Goal: Task Accomplishment & Management: Understand process/instructions

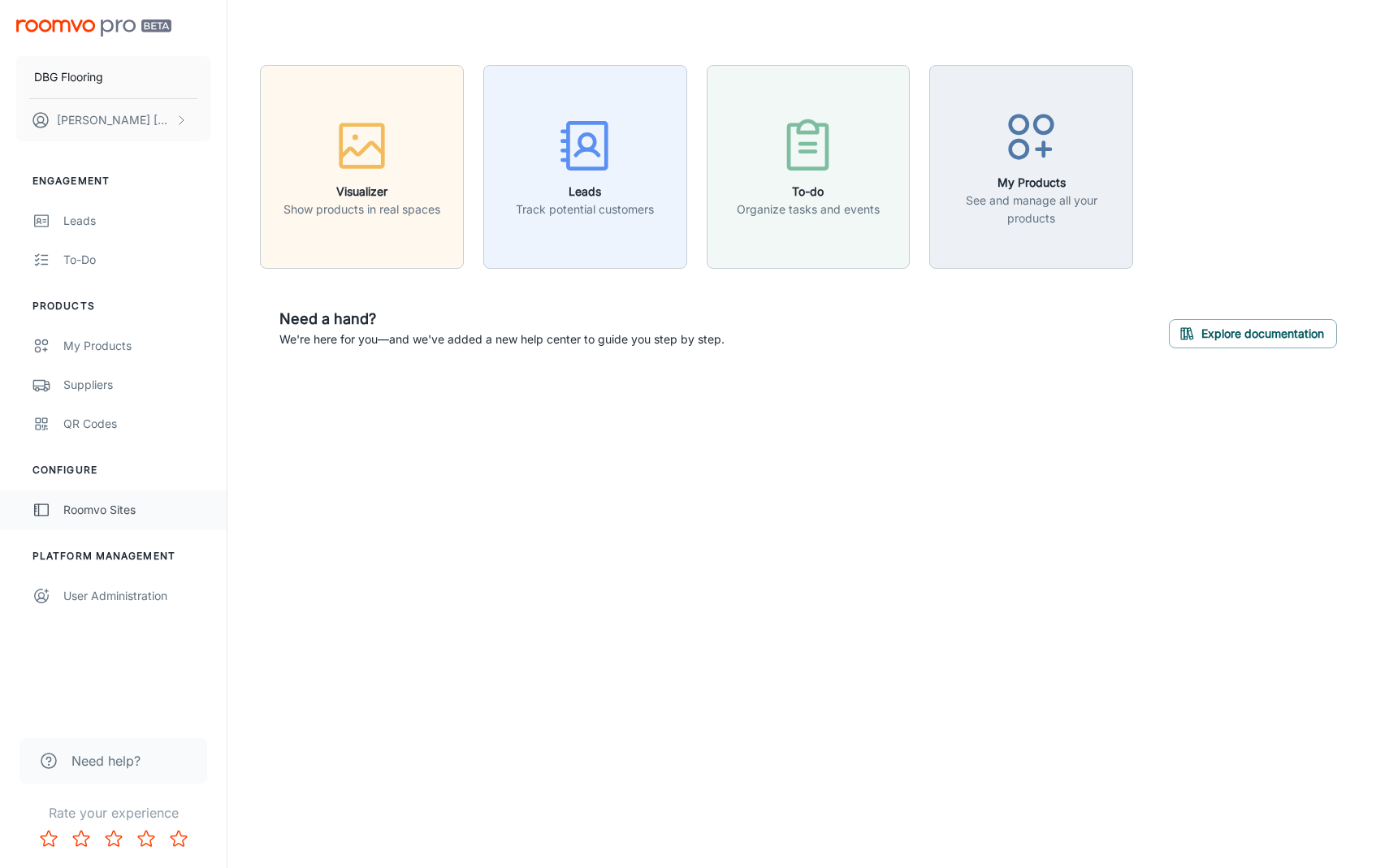
click at [96, 511] on div "Roomvo Sites" at bounding box center [136, 510] width 147 height 18
click at [86, 604] on div "User Administration" at bounding box center [136, 596] width 147 height 18
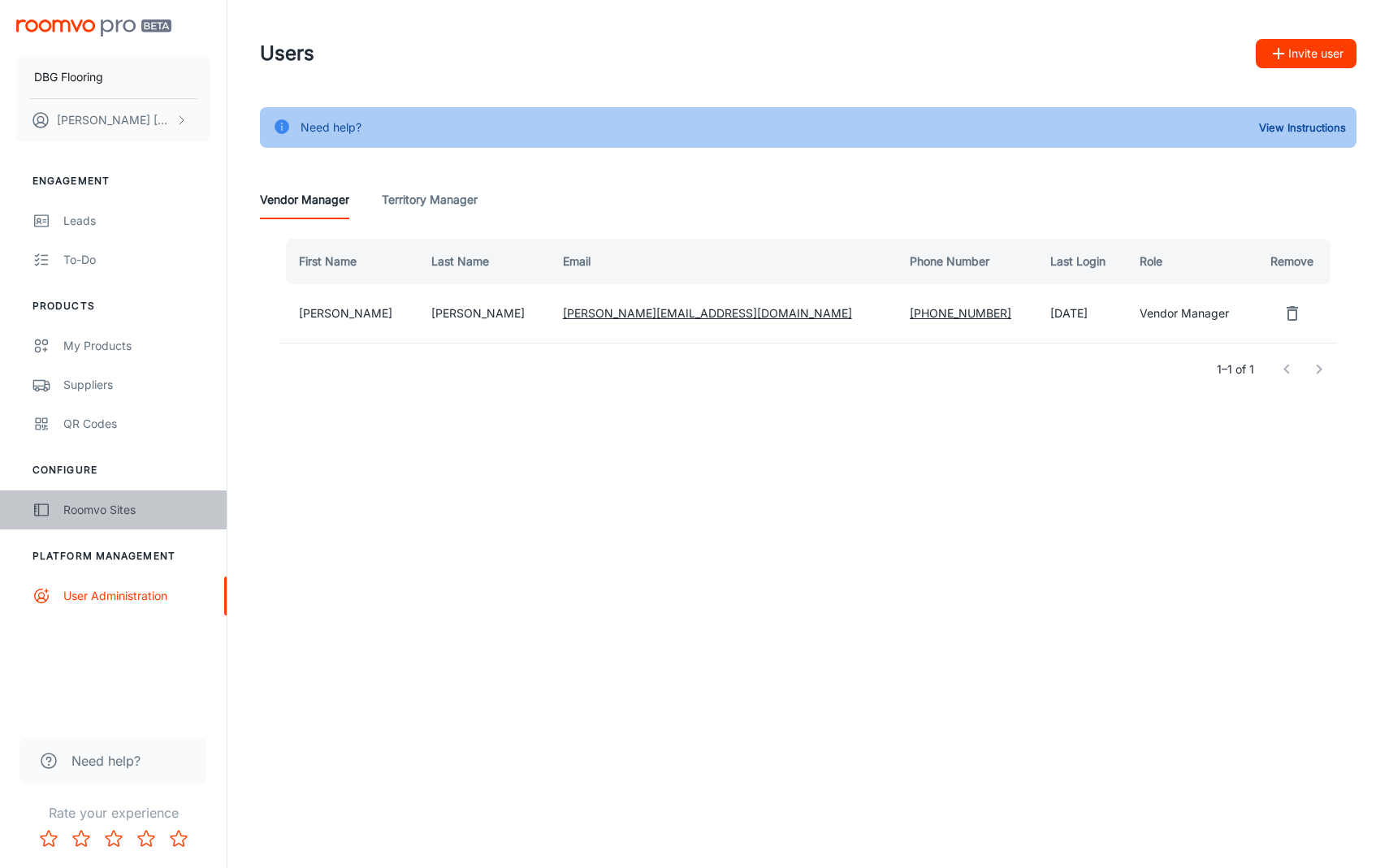
click at [102, 520] on link "Roomvo Sites" at bounding box center [113, 510] width 226 height 39
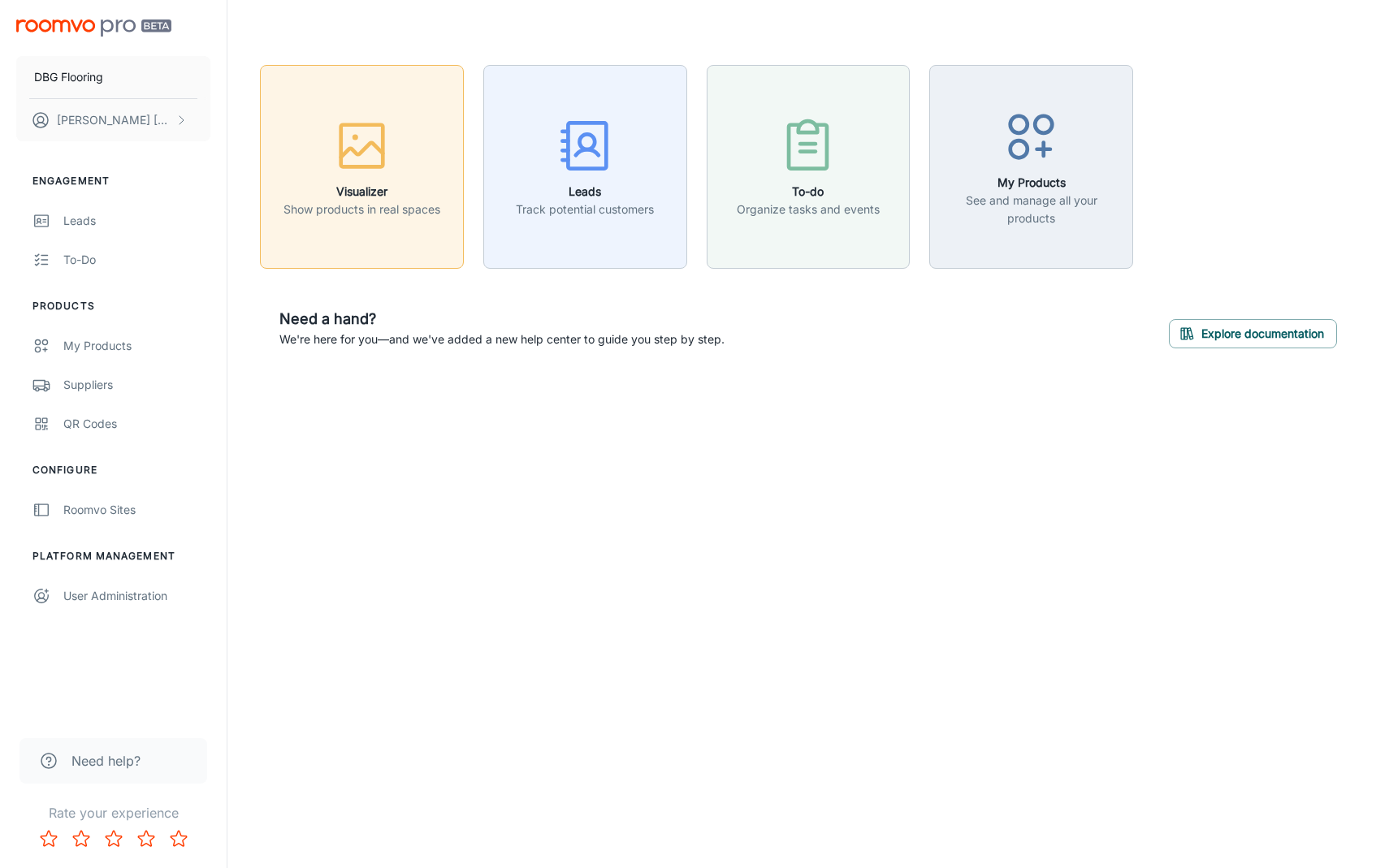
click at [395, 145] on div "button" at bounding box center [362, 149] width 157 height 68
click at [87, 420] on div "QR Codes" at bounding box center [136, 424] width 147 height 18
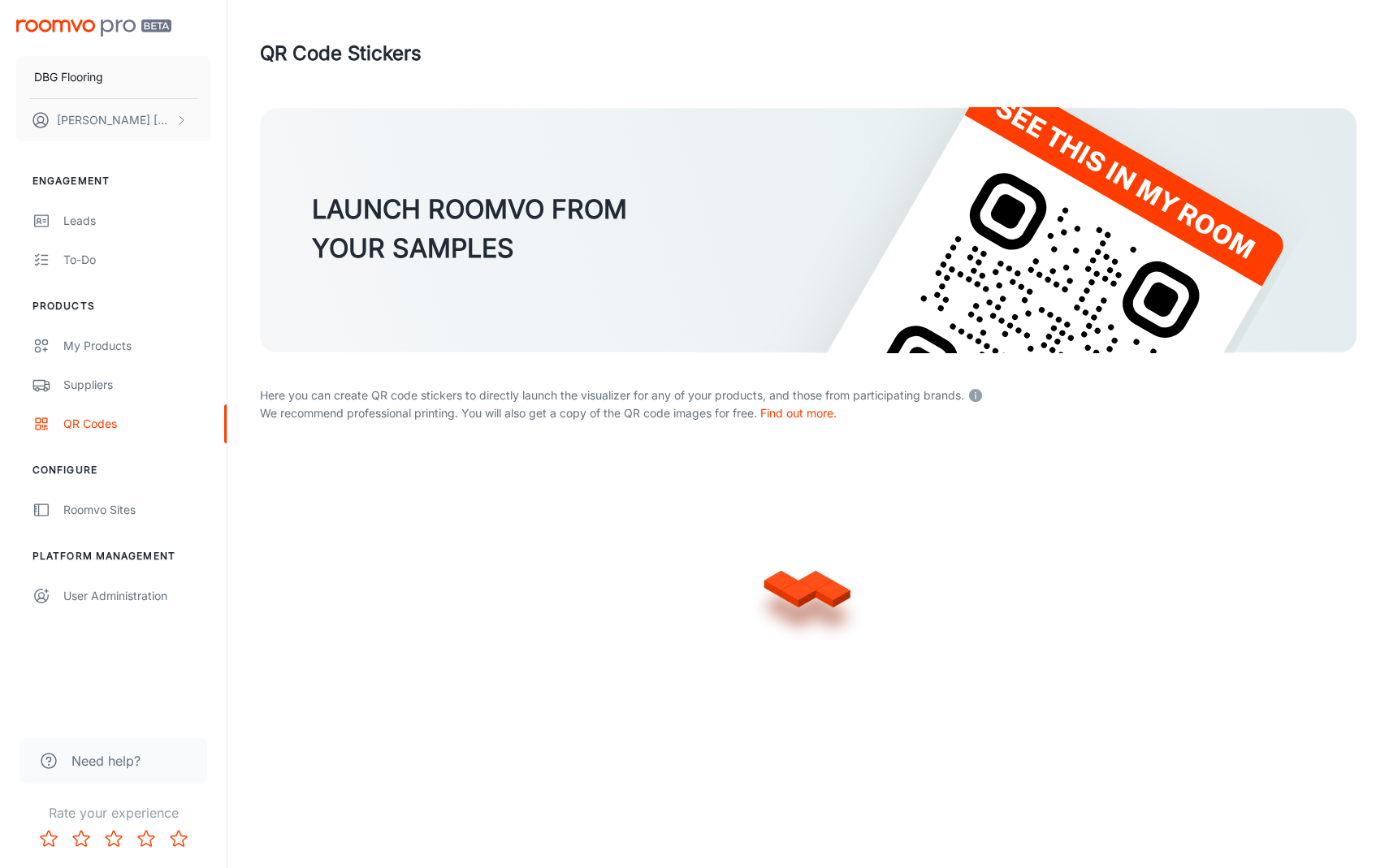
click at [247, 396] on div "LAUNCH ROOMVO FROM YOUR SAMPLES Here you can create QR code stickers to directl…" at bounding box center [809, 410] width 1136 height 607
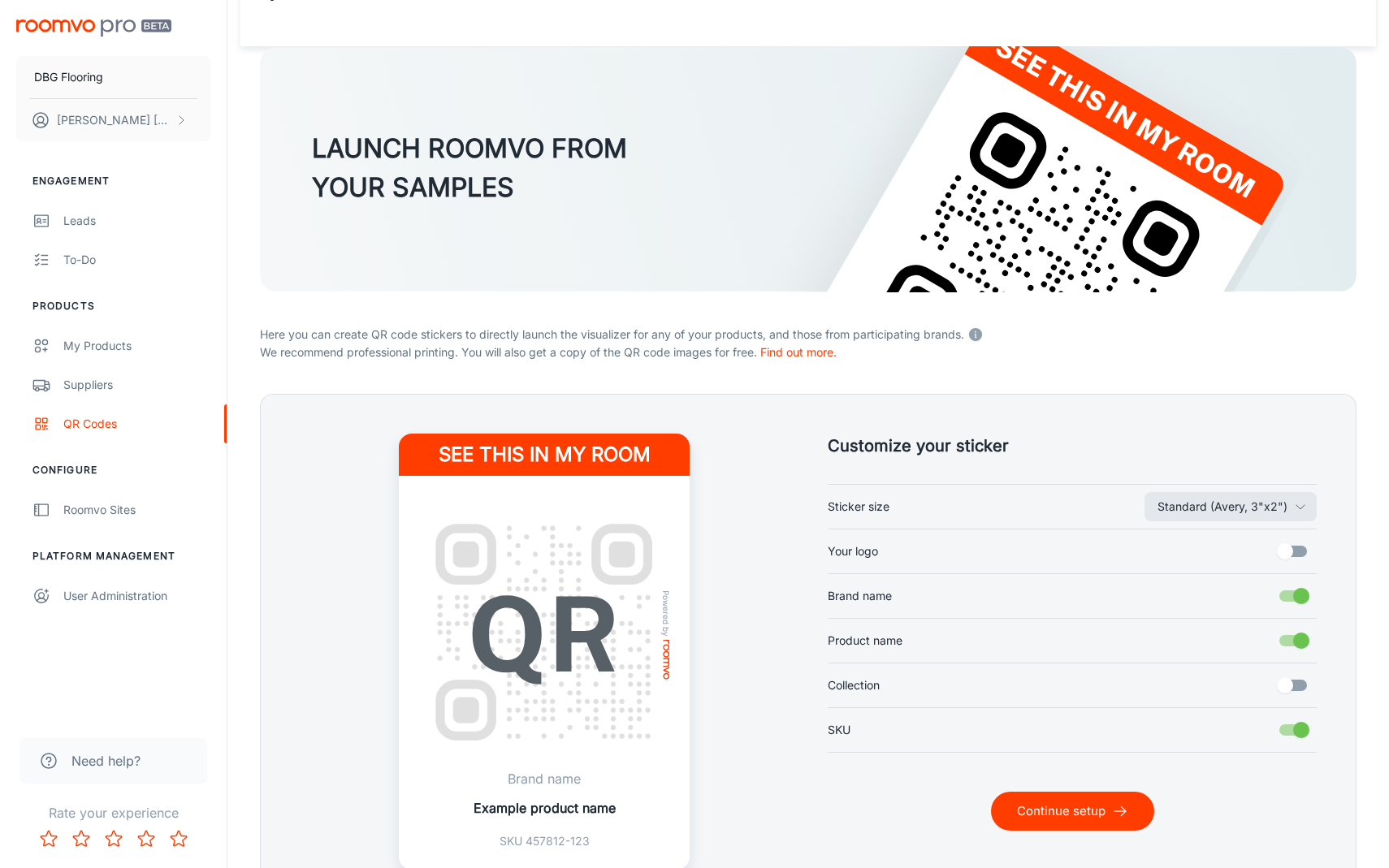
scroll to position [168, 0]
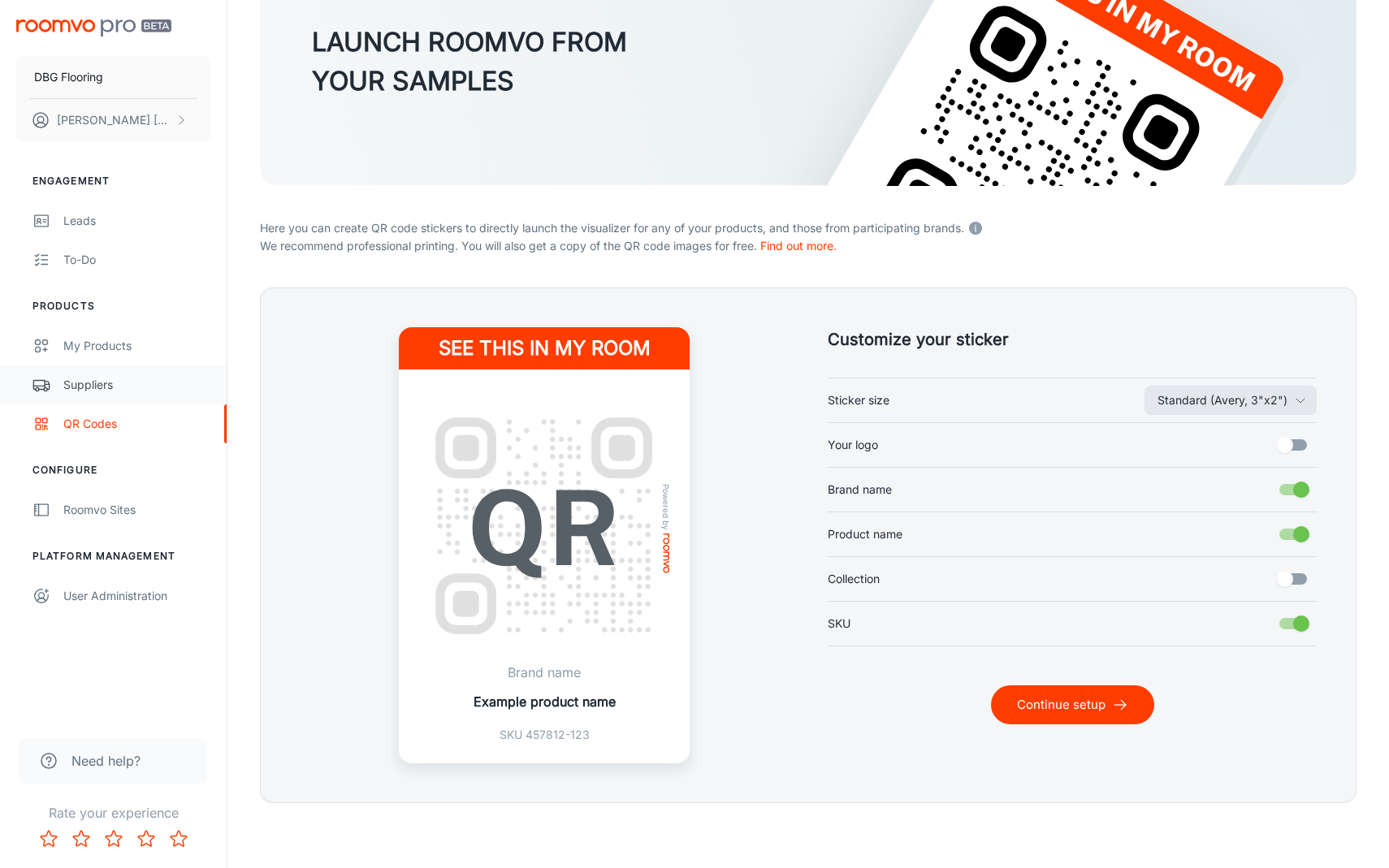
click at [78, 385] on div "Suppliers" at bounding box center [136, 385] width 147 height 18
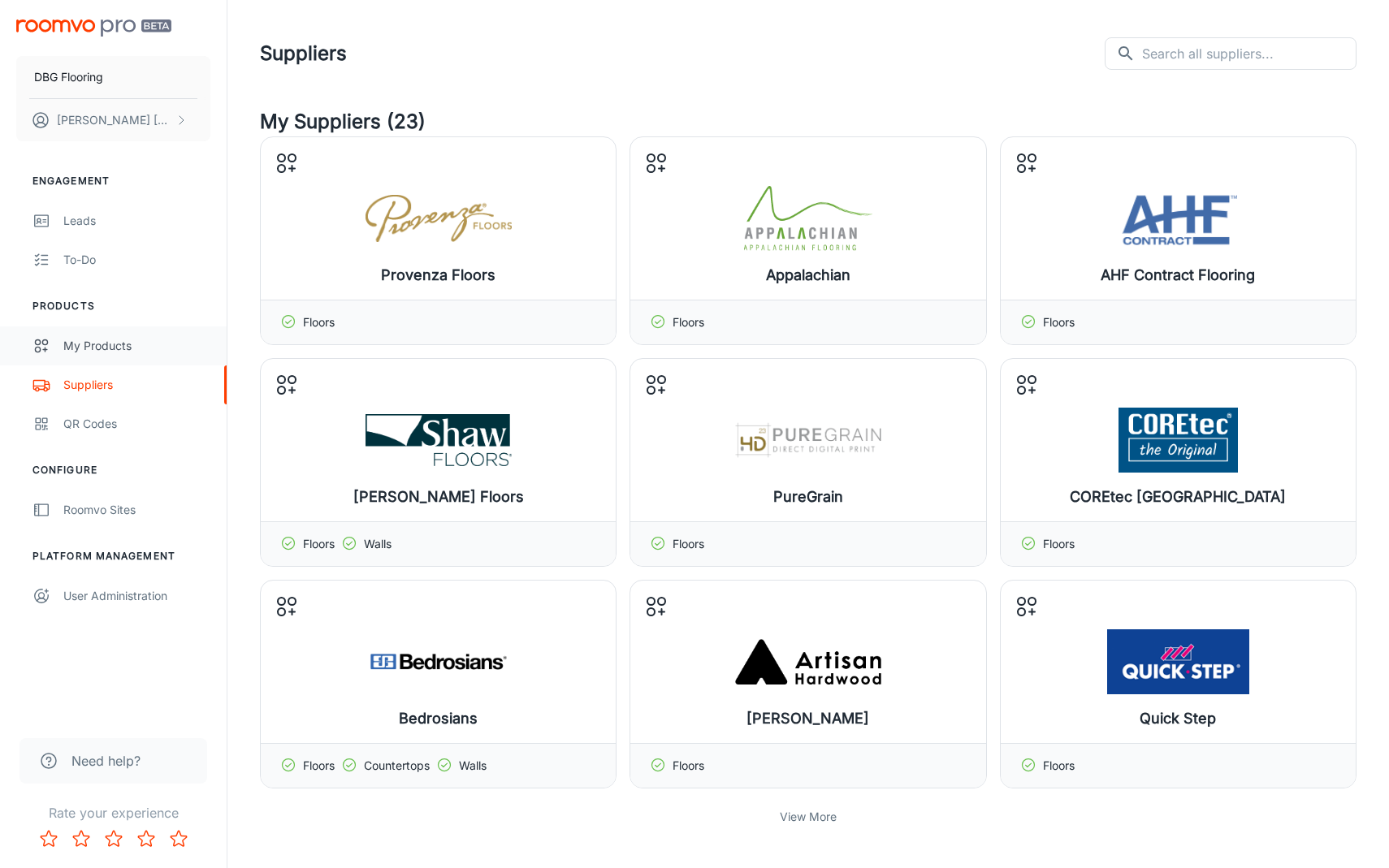
click at [127, 349] on div "My Products" at bounding box center [136, 346] width 147 height 18
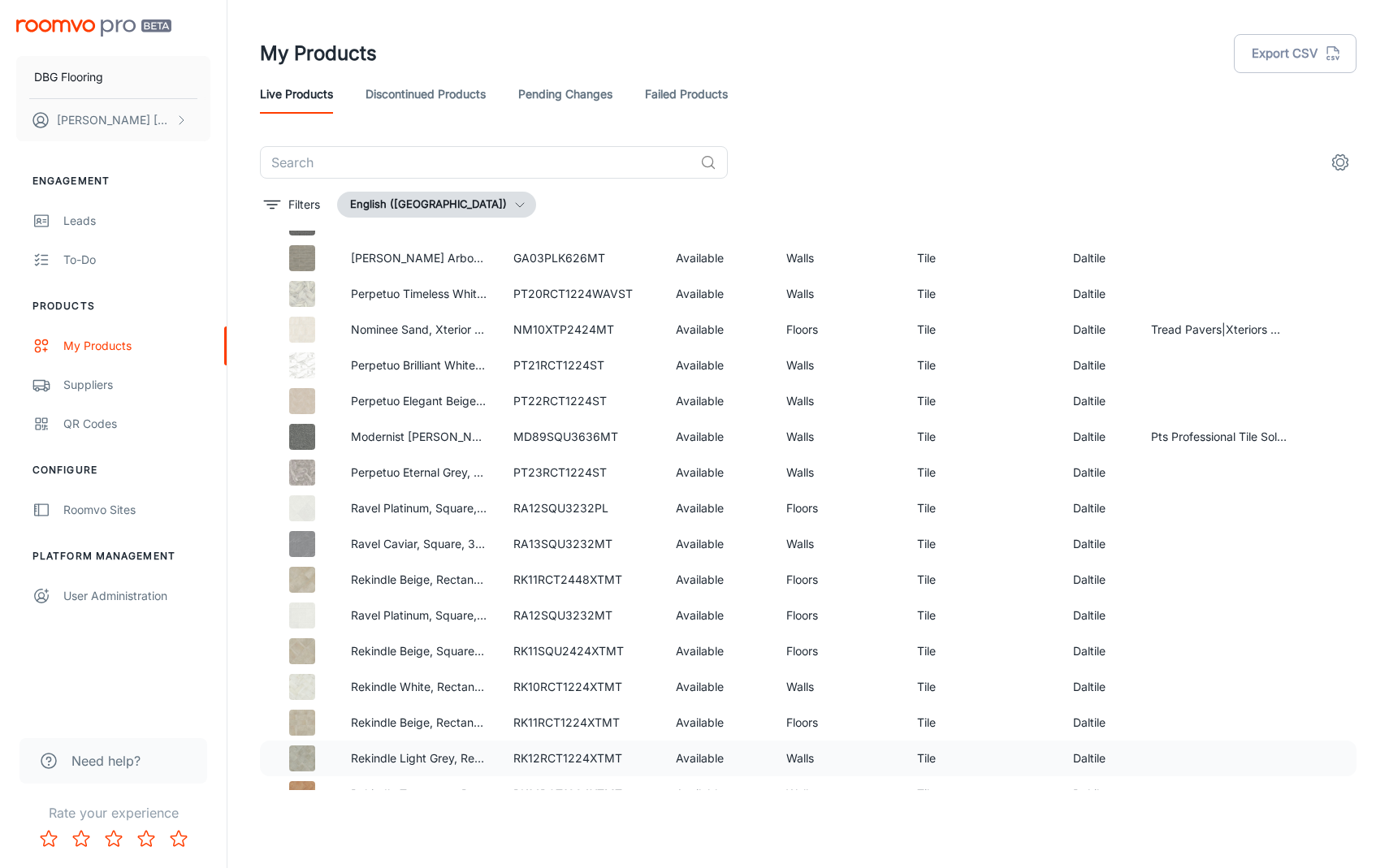
scroll to position [3185, 0]
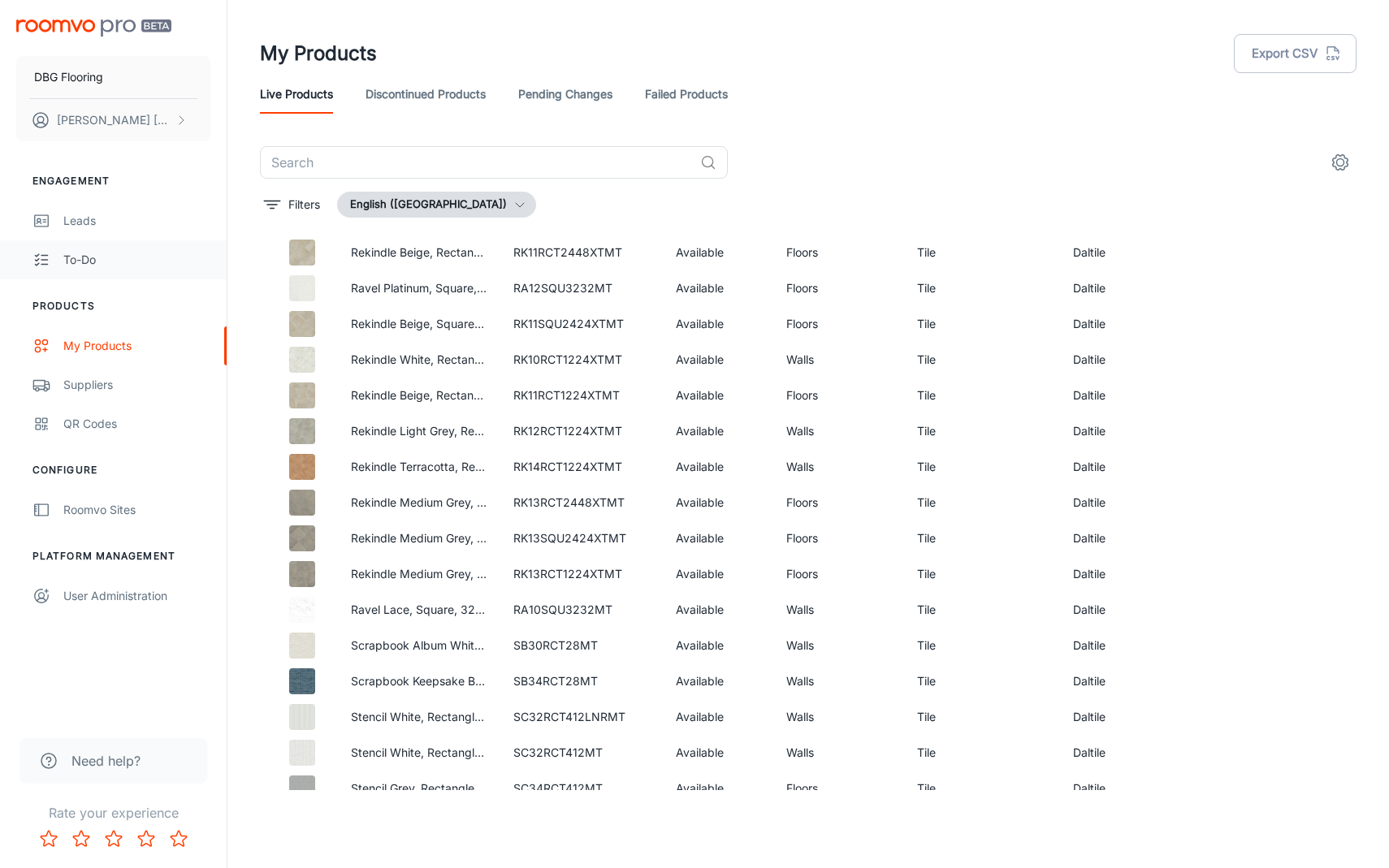
click at [130, 266] on div "To-do" at bounding box center [136, 260] width 147 height 18
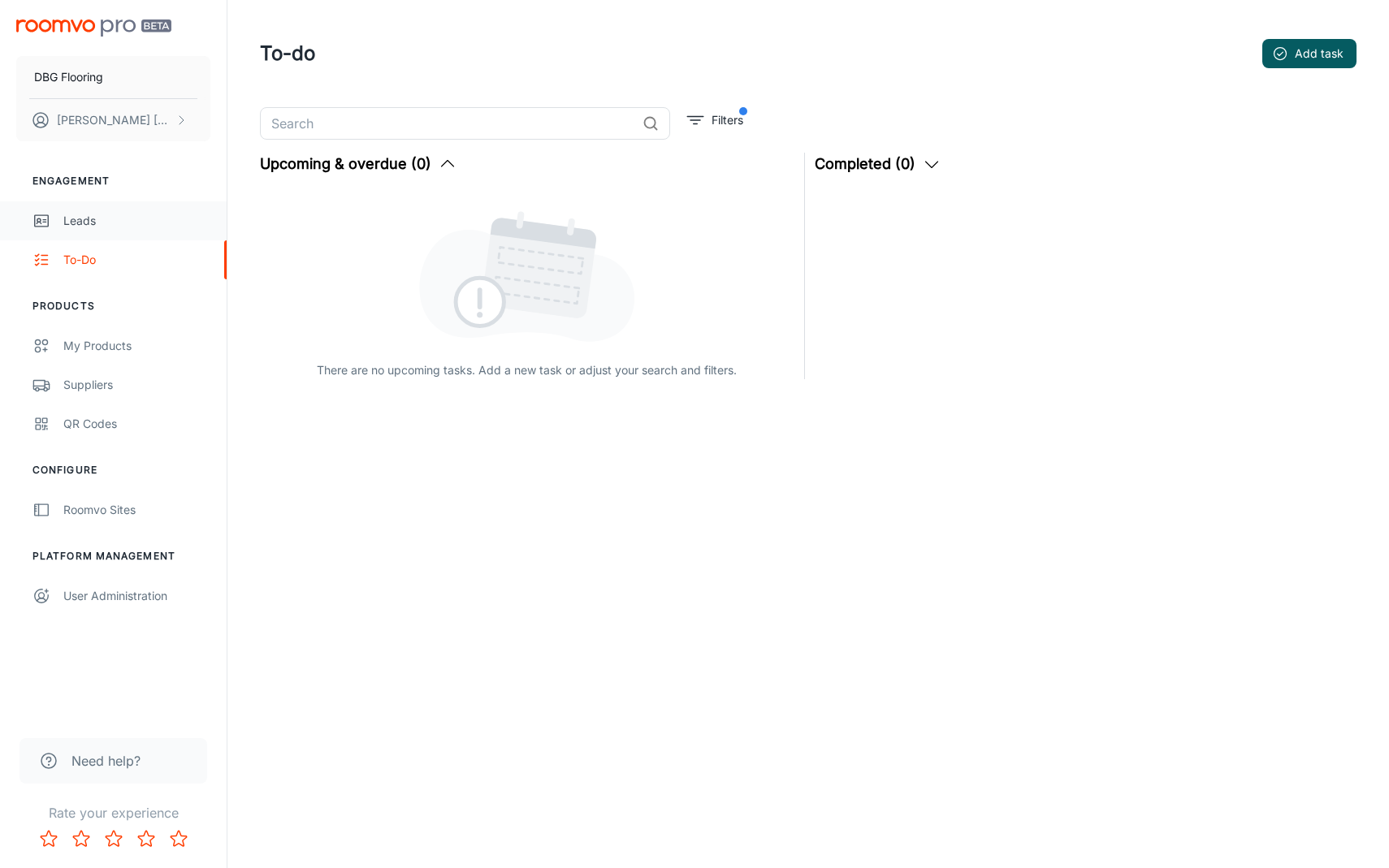
click at [119, 219] on div "Leads" at bounding box center [136, 221] width 147 height 18
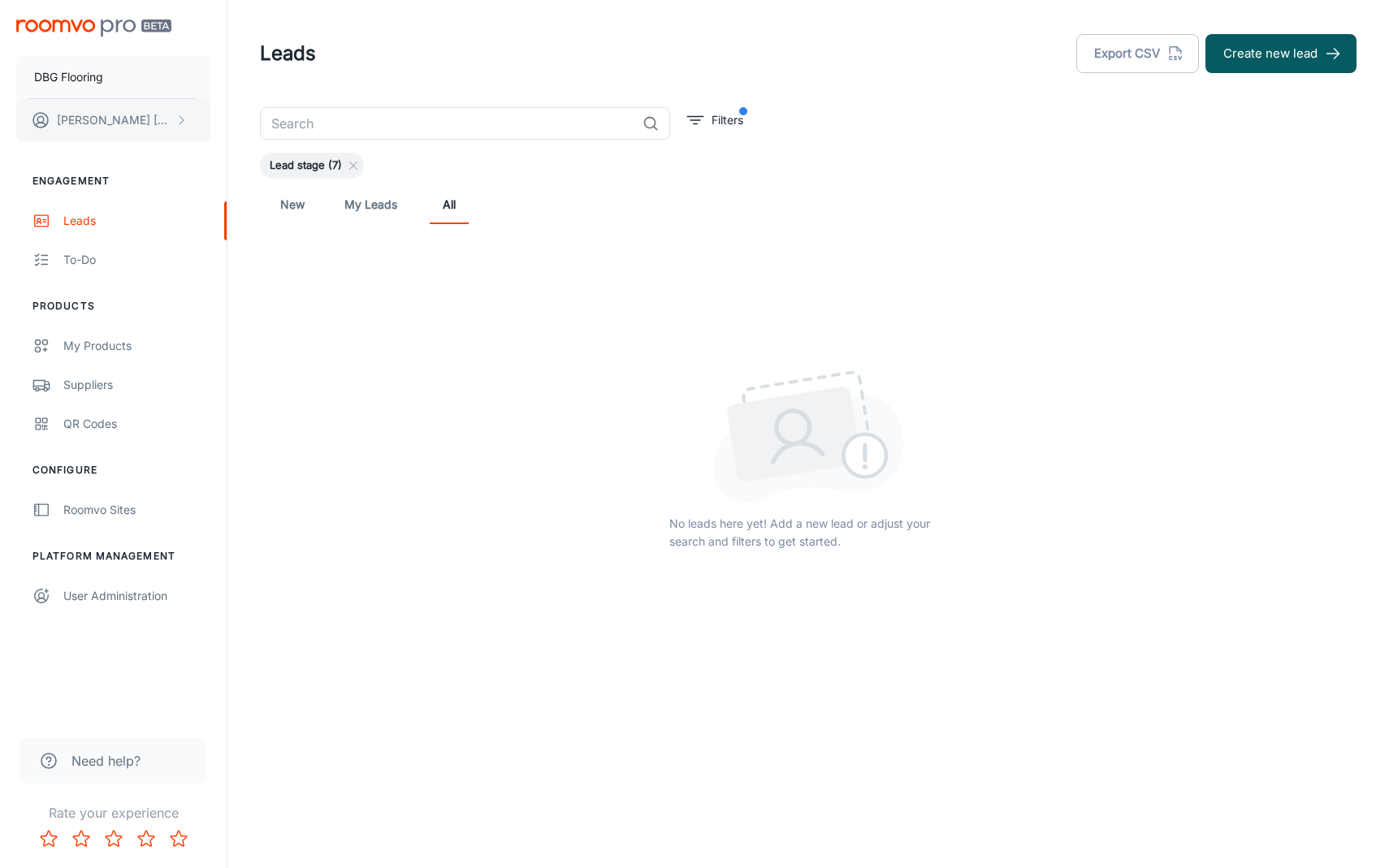
click at [111, 135] on button "Lucy Garcia" at bounding box center [113, 119] width 194 height 42
click at [137, 156] on div at bounding box center [694, 434] width 1389 height 868
click at [78, 676] on div "DBG Flooring Lucy Garcia Engagement Leads To-do Products My Products Suppliers …" at bounding box center [113, 359] width 226 height 718
click at [309, 206] on link "New" at bounding box center [292, 205] width 39 height 39
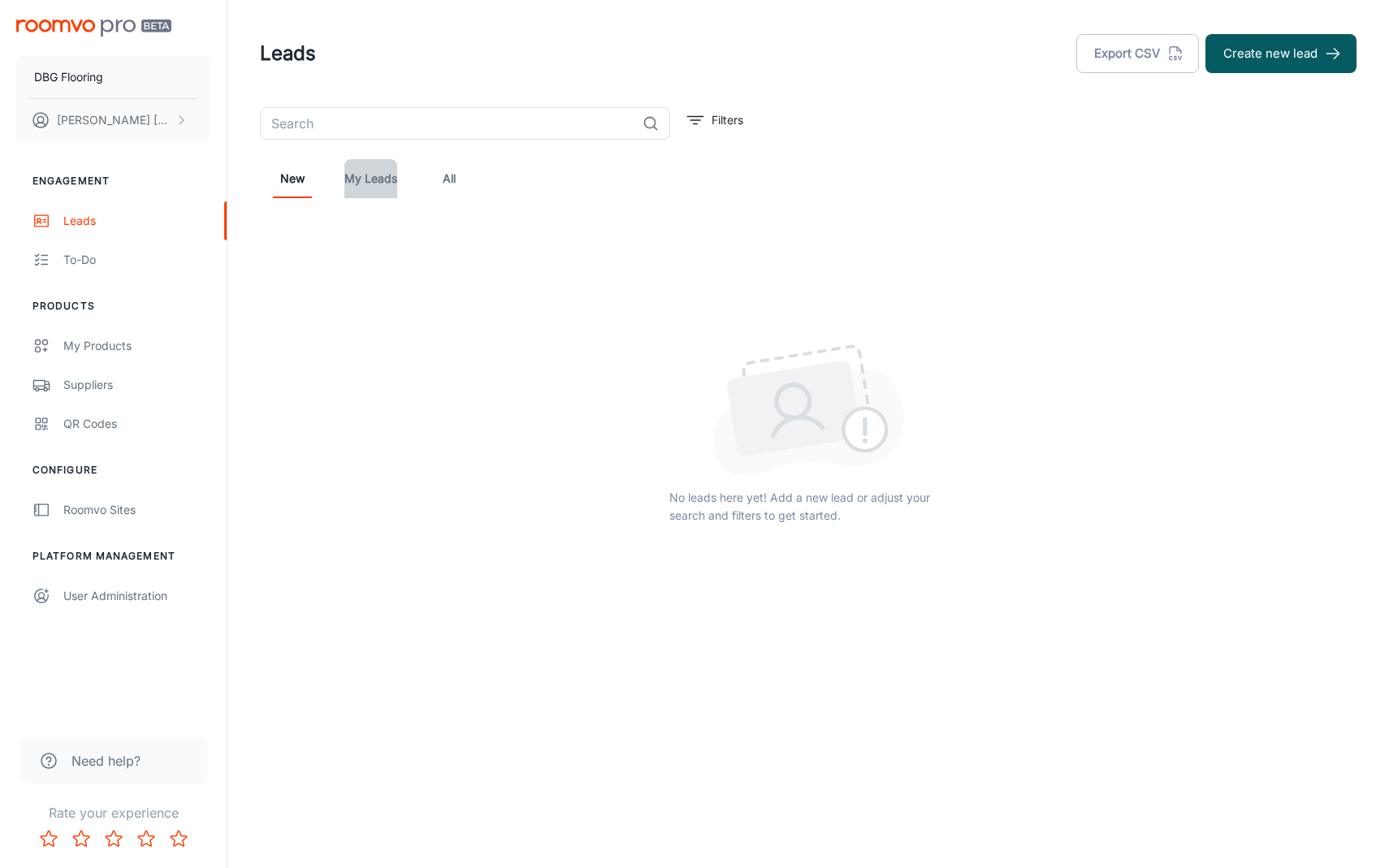
click at [361, 183] on link "My Leads" at bounding box center [370, 179] width 53 height 39
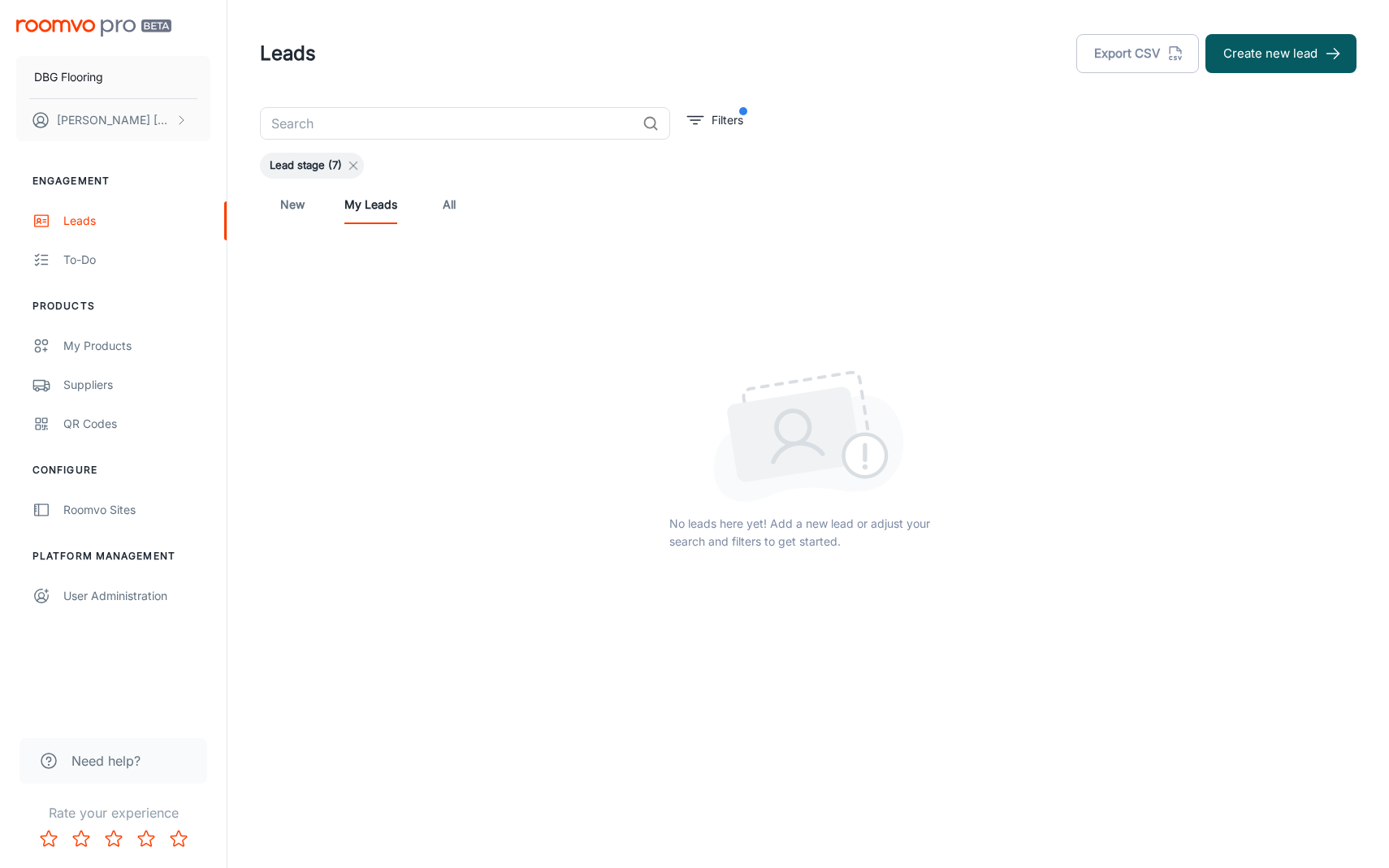
click at [349, 165] on icon at bounding box center [353, 166] width 13 height 13
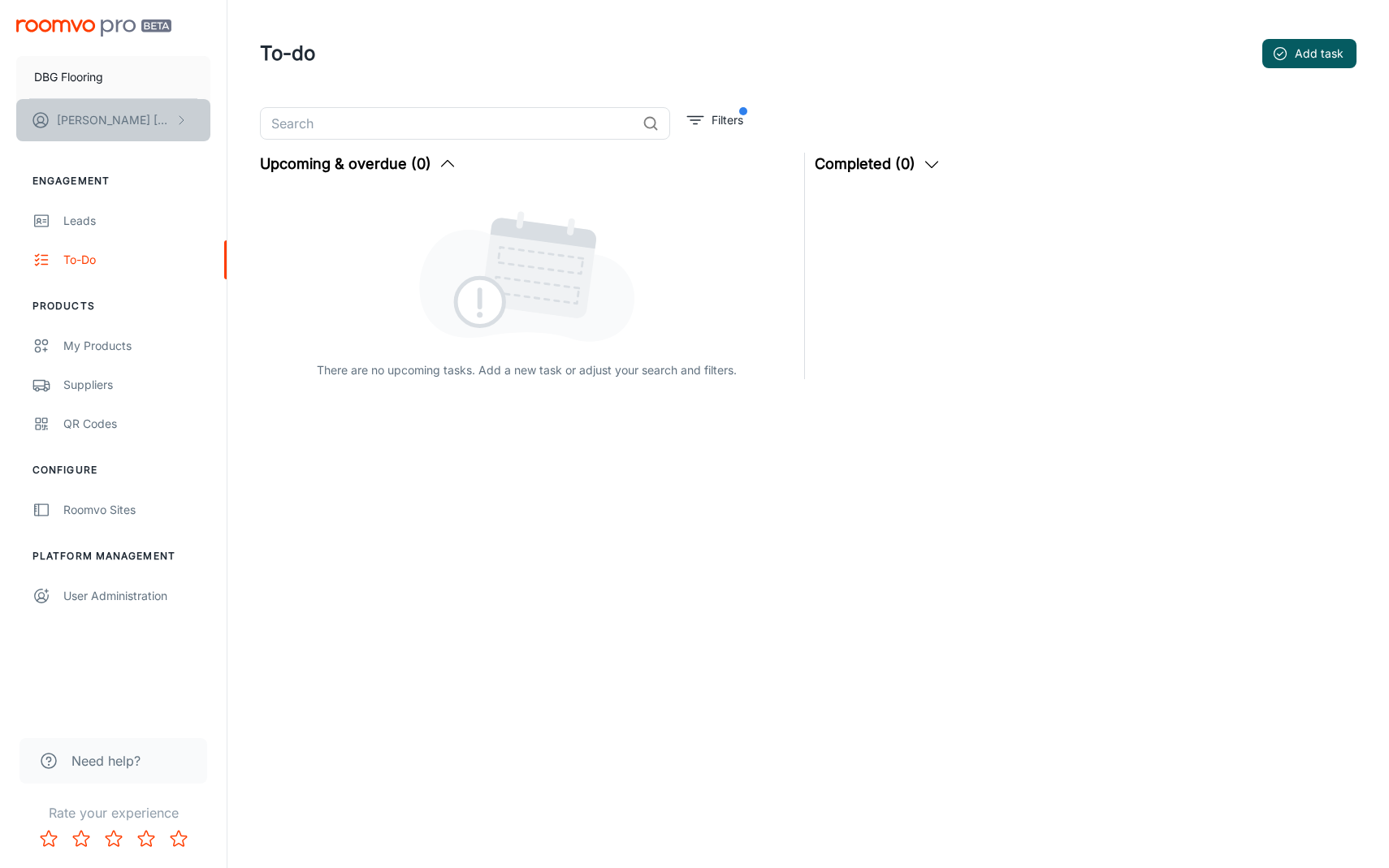
click at [163, 118] on button "Lucy Garcia" at bounding box center [113, 119] width 194 height 42
click at [226, 115] on li "User Profile" at bounding box center [253, 119] width 86 height 28
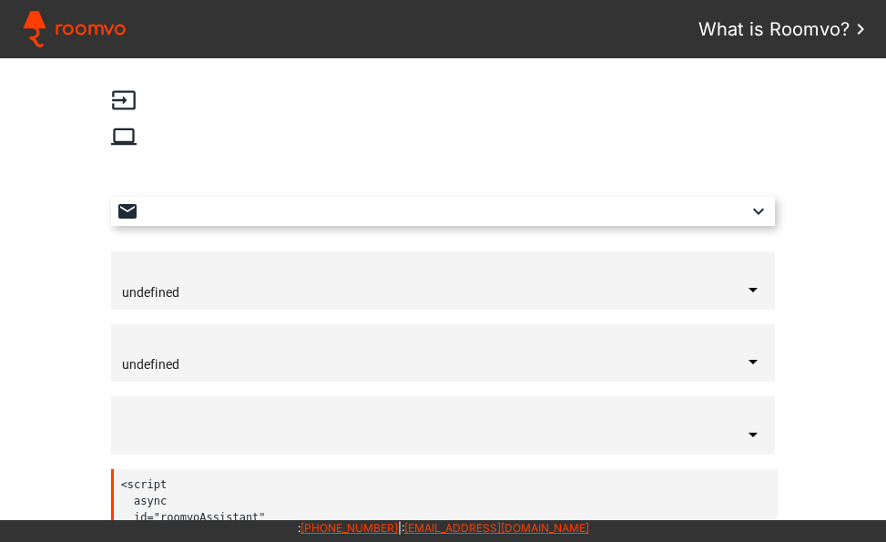
type input "[GEOGRAPHIC_DATA]"
type input "English"
type input "bottom-right"
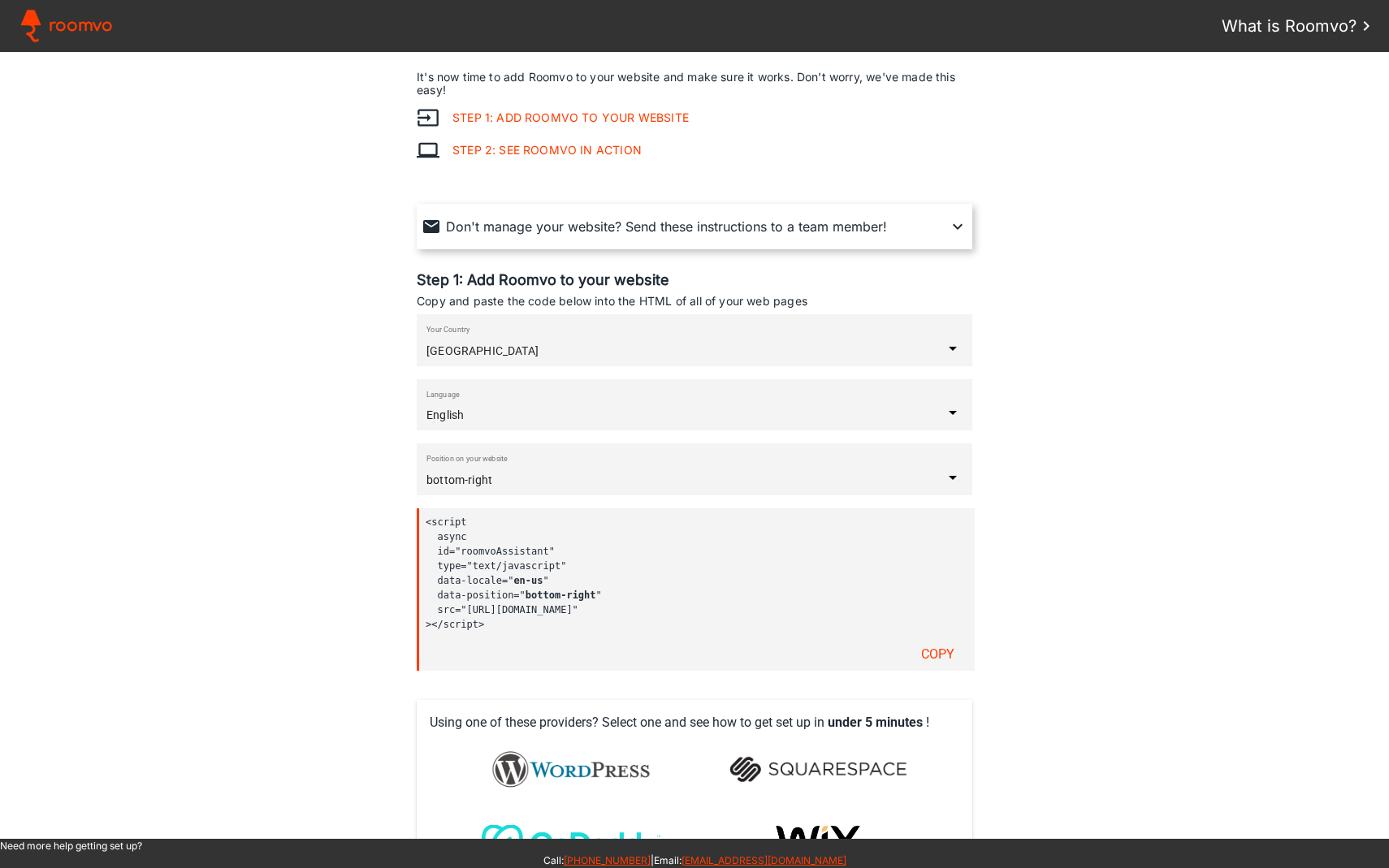
scroll to position [56, 0]
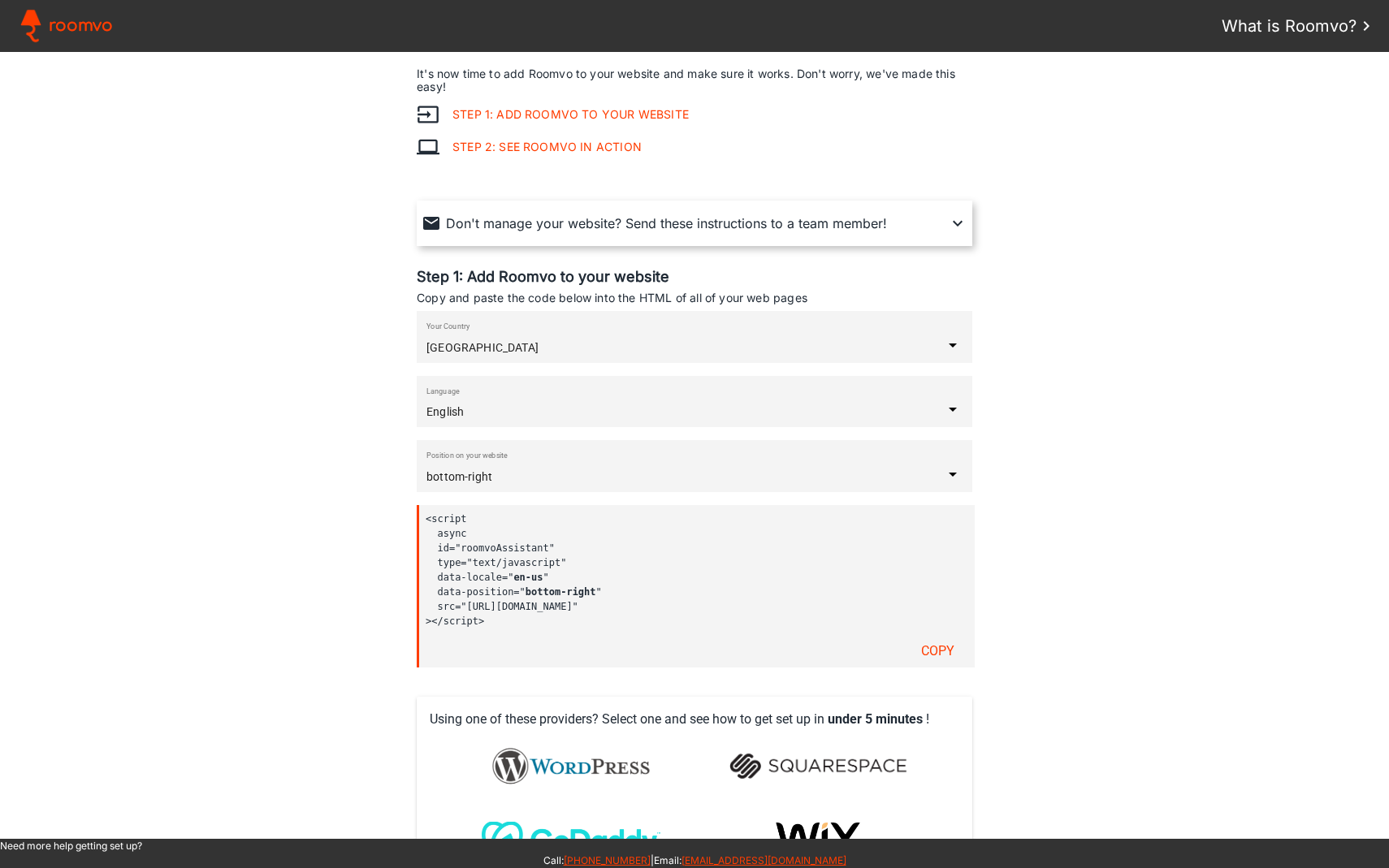
click at [336, 373] on assistant-instructions at bounding box center [694, 445] width 1389 height 787
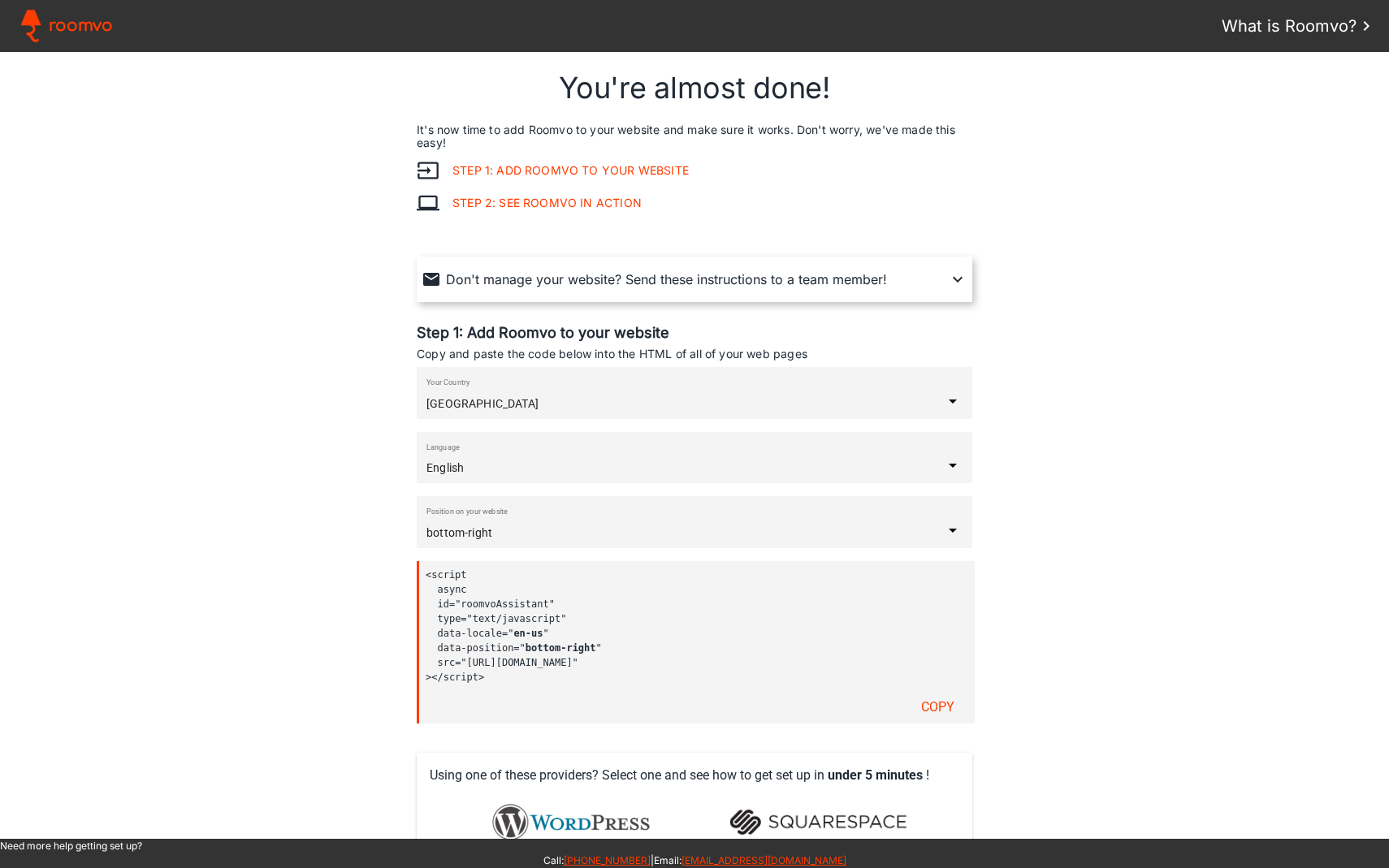
click at [313, 351] on assistant-instructions at bounding box center [694, 445] width 1389 height 787
click at [342, 454] on assistant-instructions at bounding box center [694, 445] width 1389 height 787
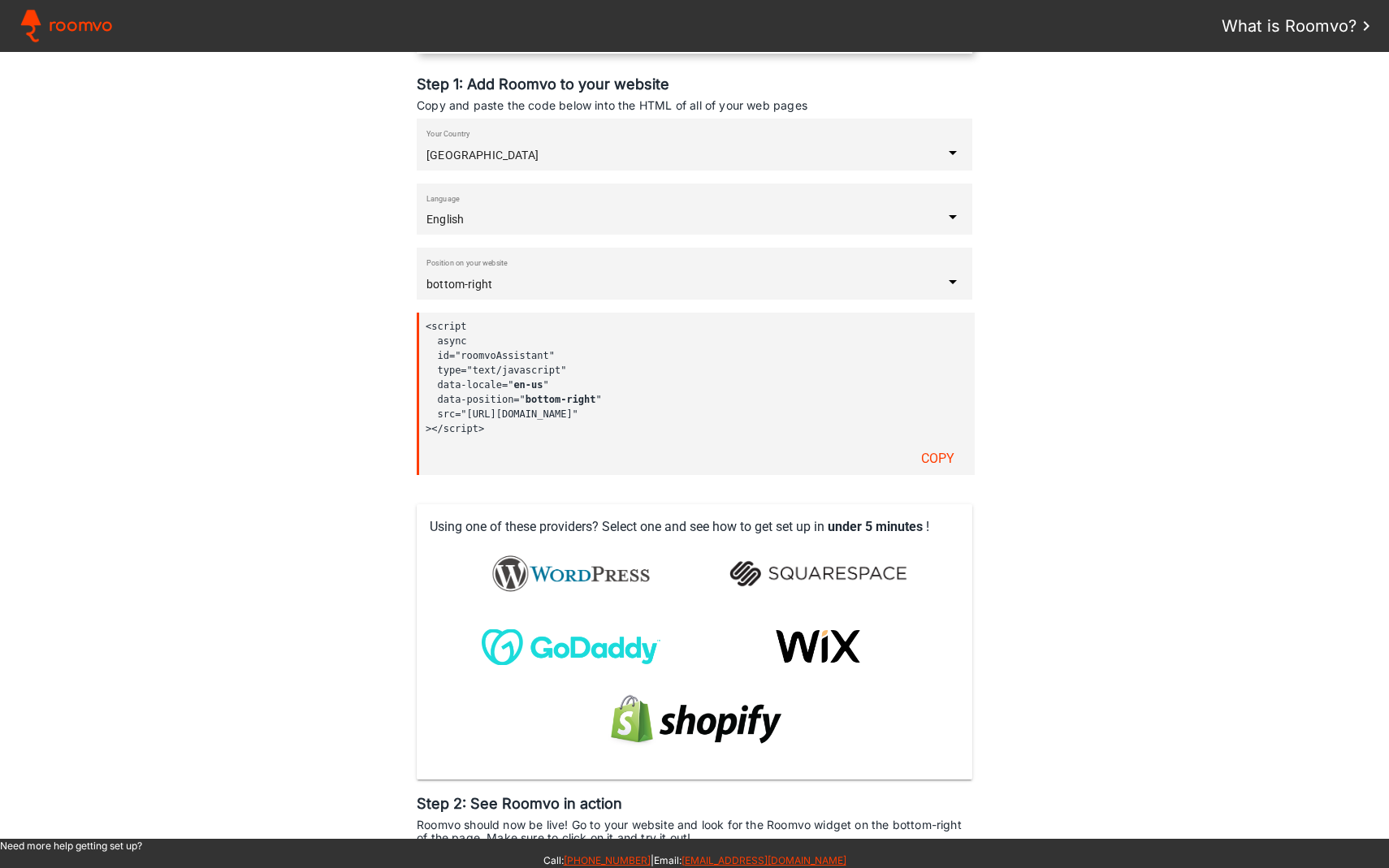
scroll to position [242, 0]
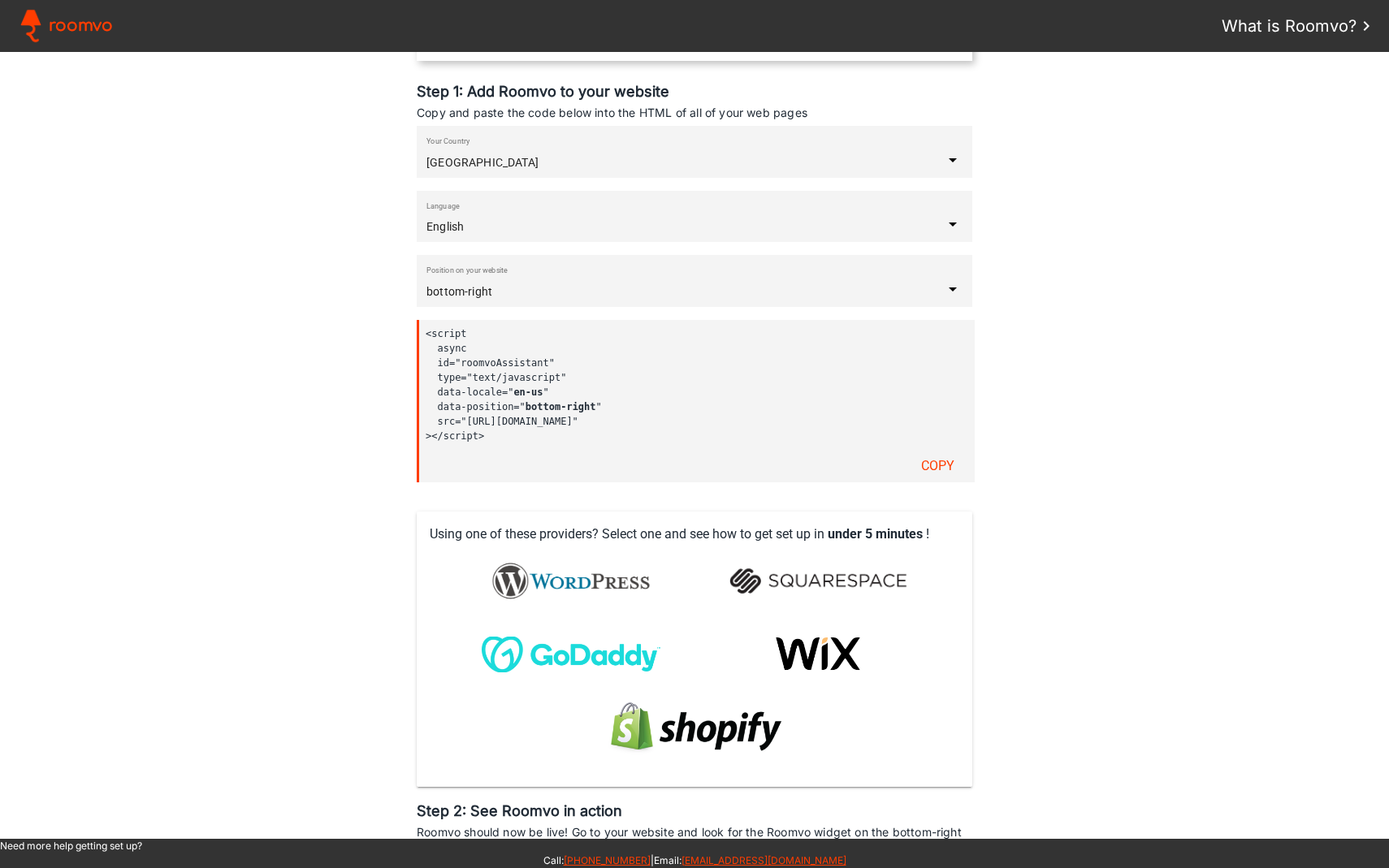
click at [0, 0] on slot "Copy" at bounding box center [0, 0] width 0 height 0
click at [342, 407] on assistant-instructions at bounding box center [694, 445] width 1389 height 787
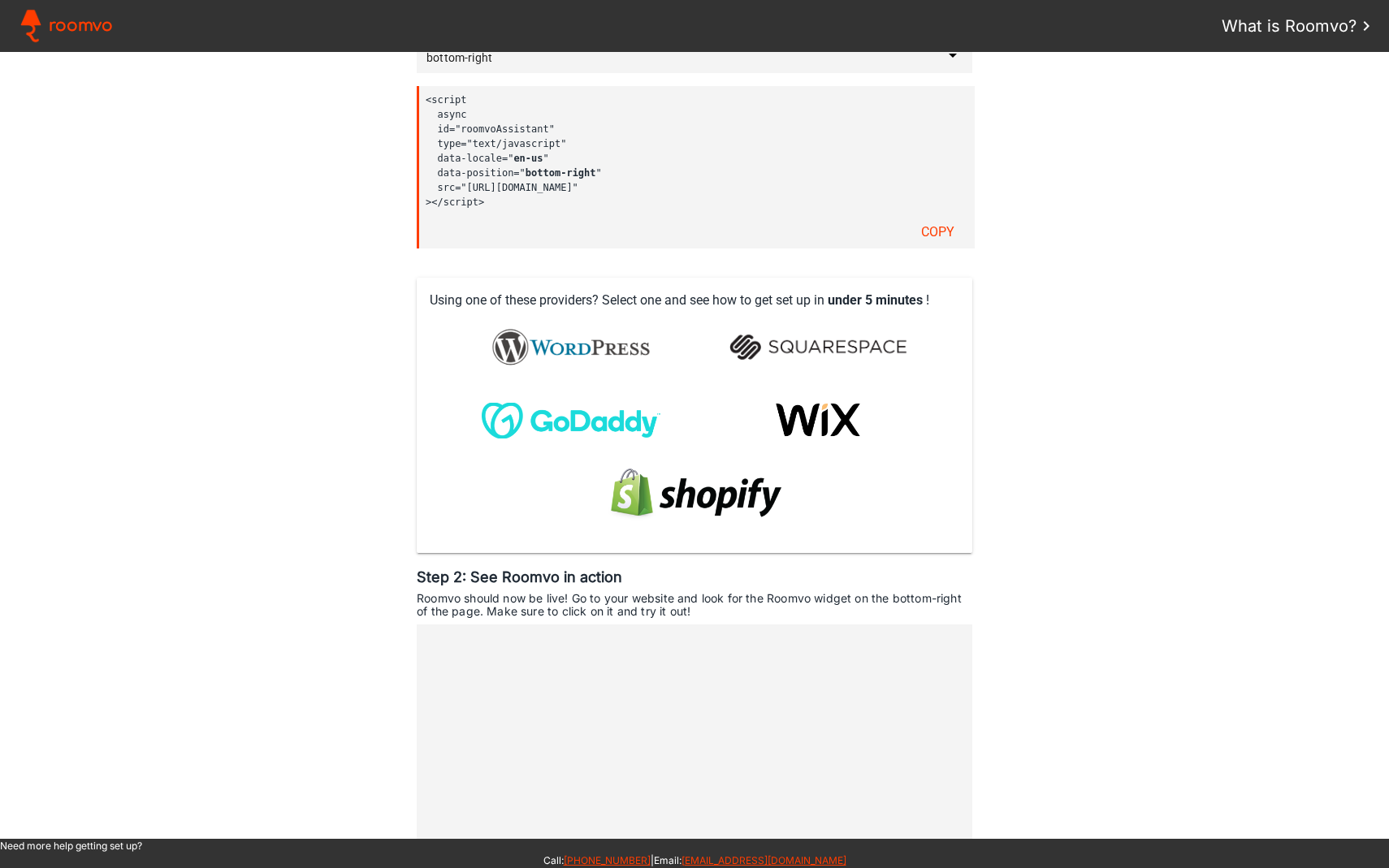
click at [342, 408] on assistant-instructions at bounding box center [694, 445] width 1389 height 787
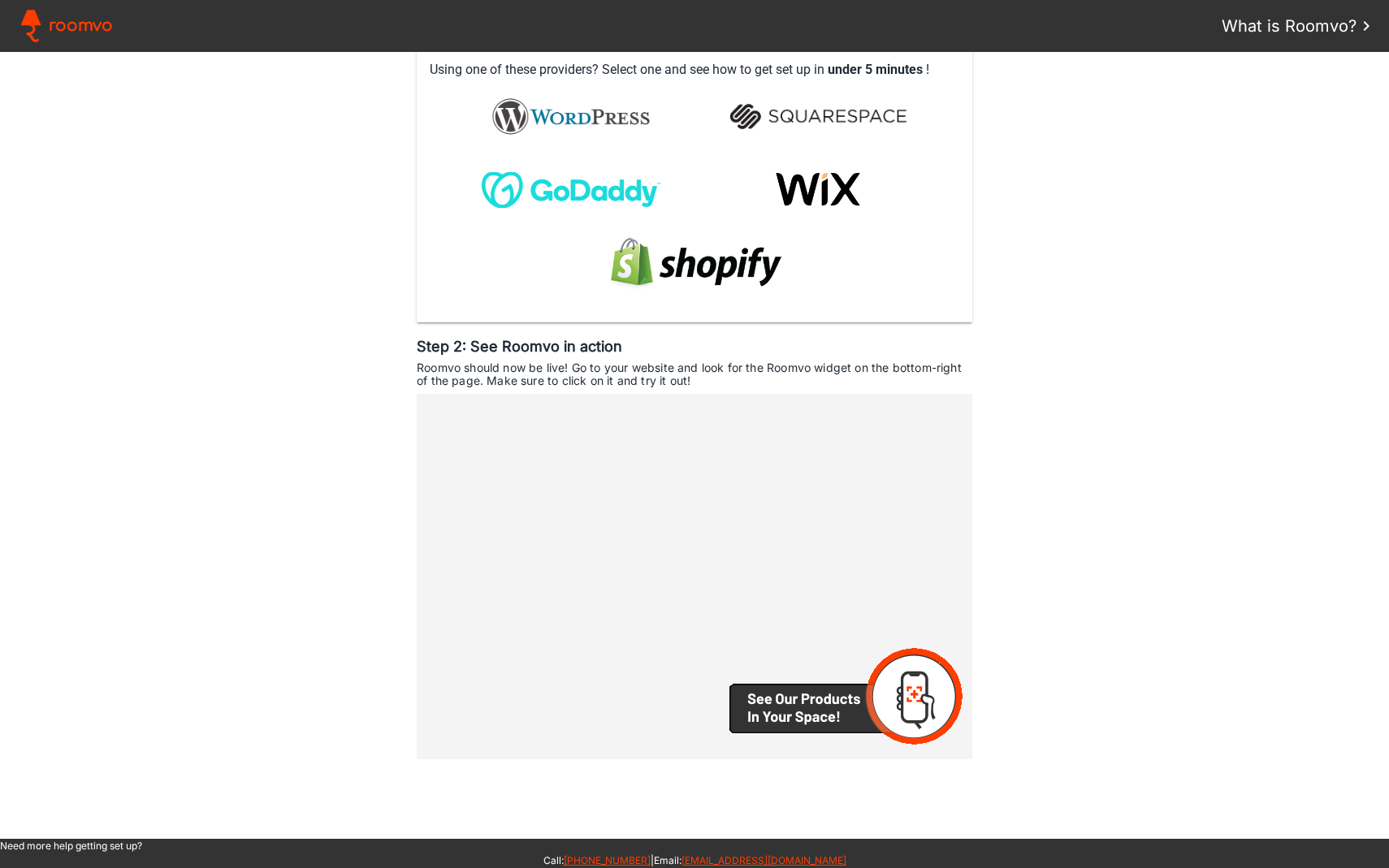
click at [342, 408] on assistant-instructions at bounding box center [694, 445] width 1389 height 787
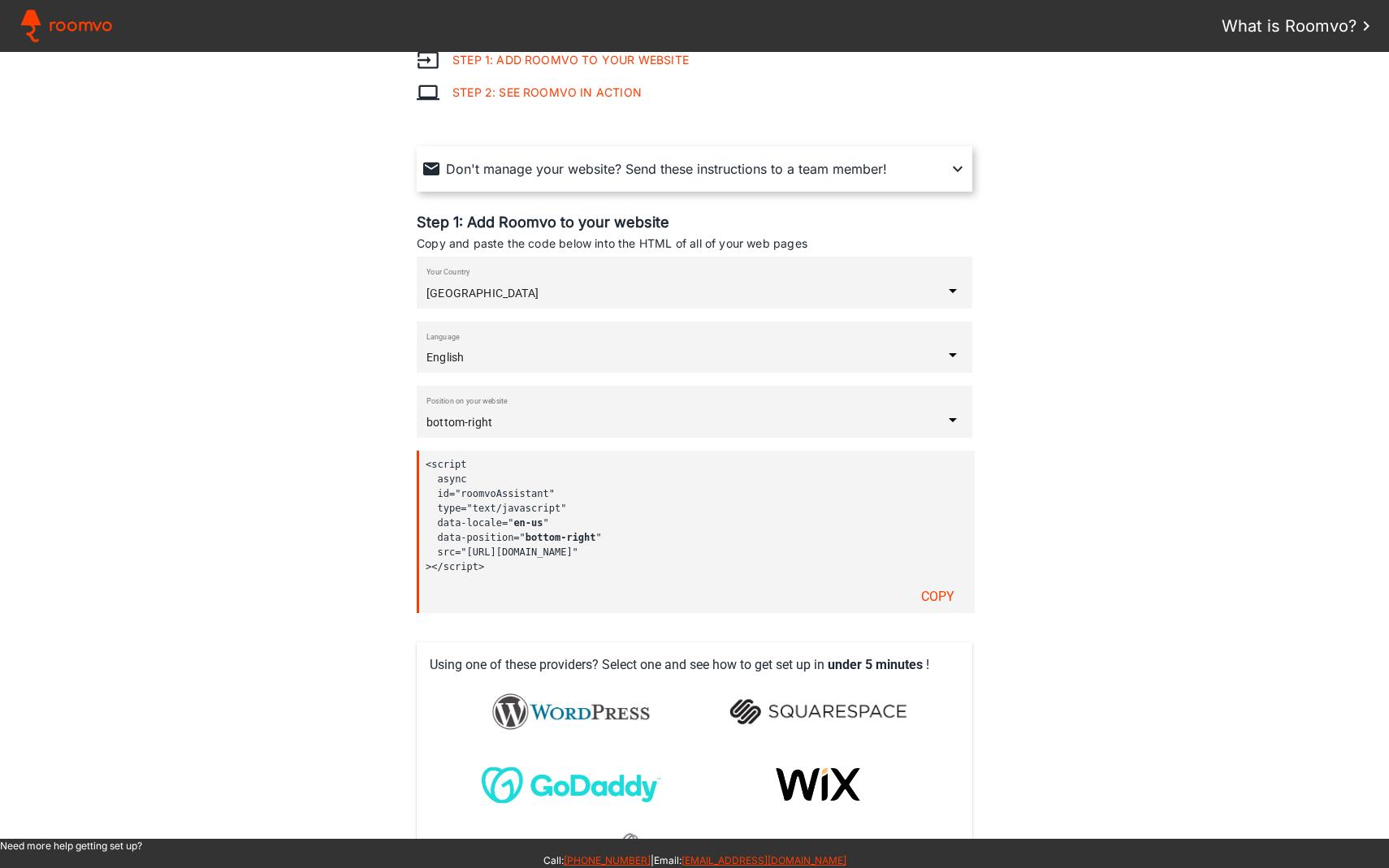
scroll to position [0, 0]
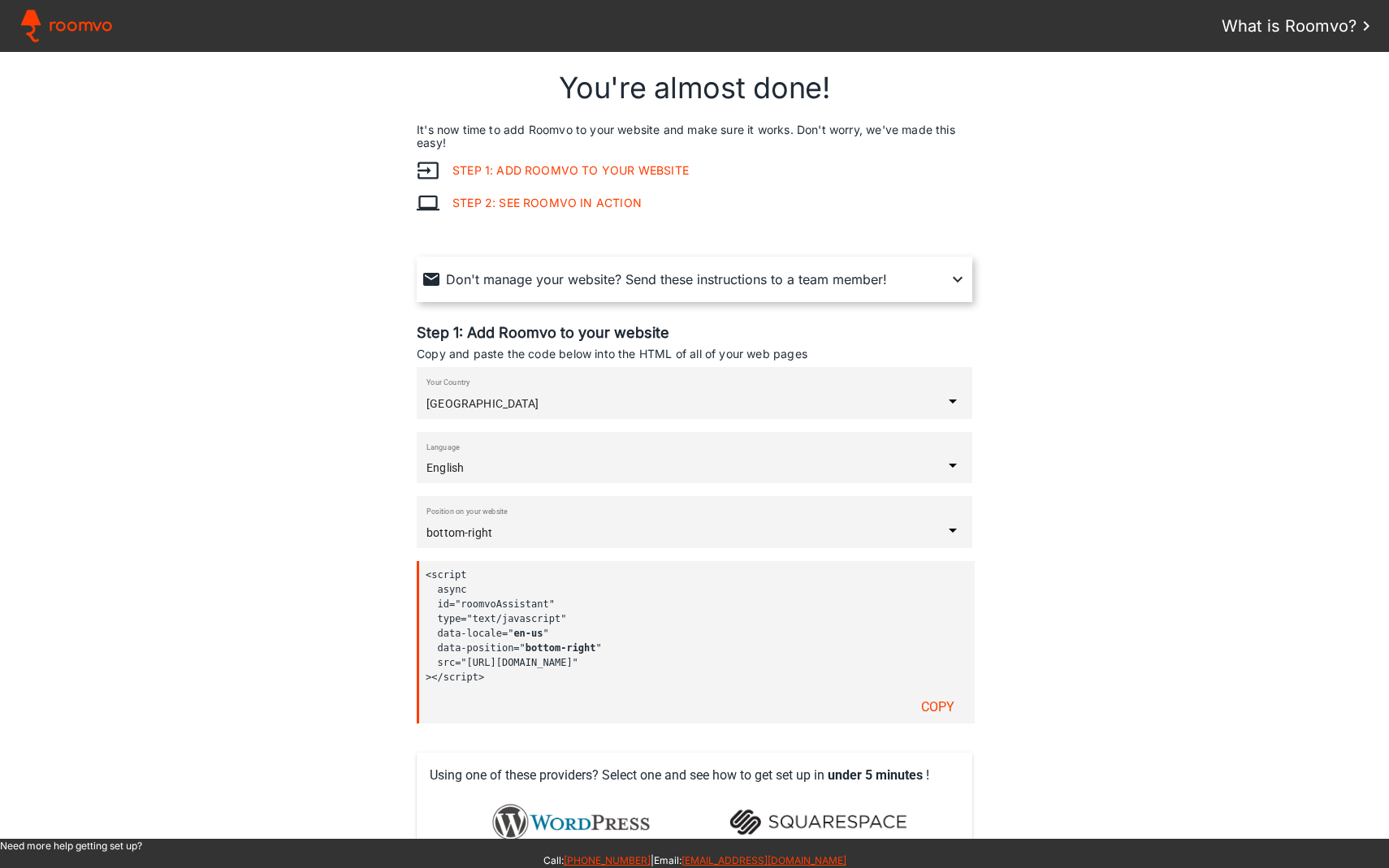
click at [342, 408] on assistant-instructions at bounding box center [694, 445] width 1389 height 787
click at [514, 168] on link "Step 1: Add Roomvo to your website" at bounding box center [564, 170] width 250 height 13
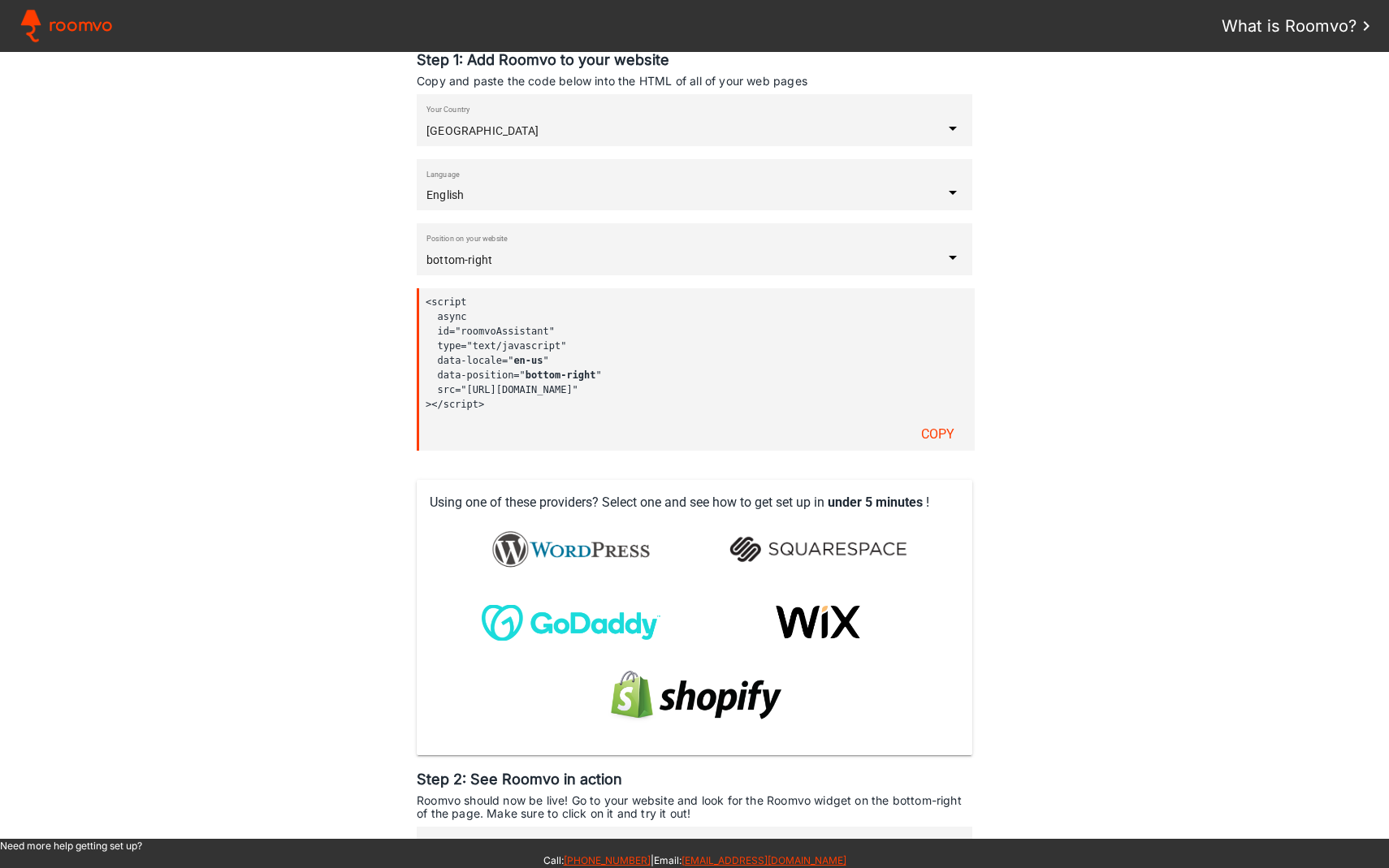
click at [346, 406] on assistant-instructions at bounding box center [694, 445] width 1389 height 787
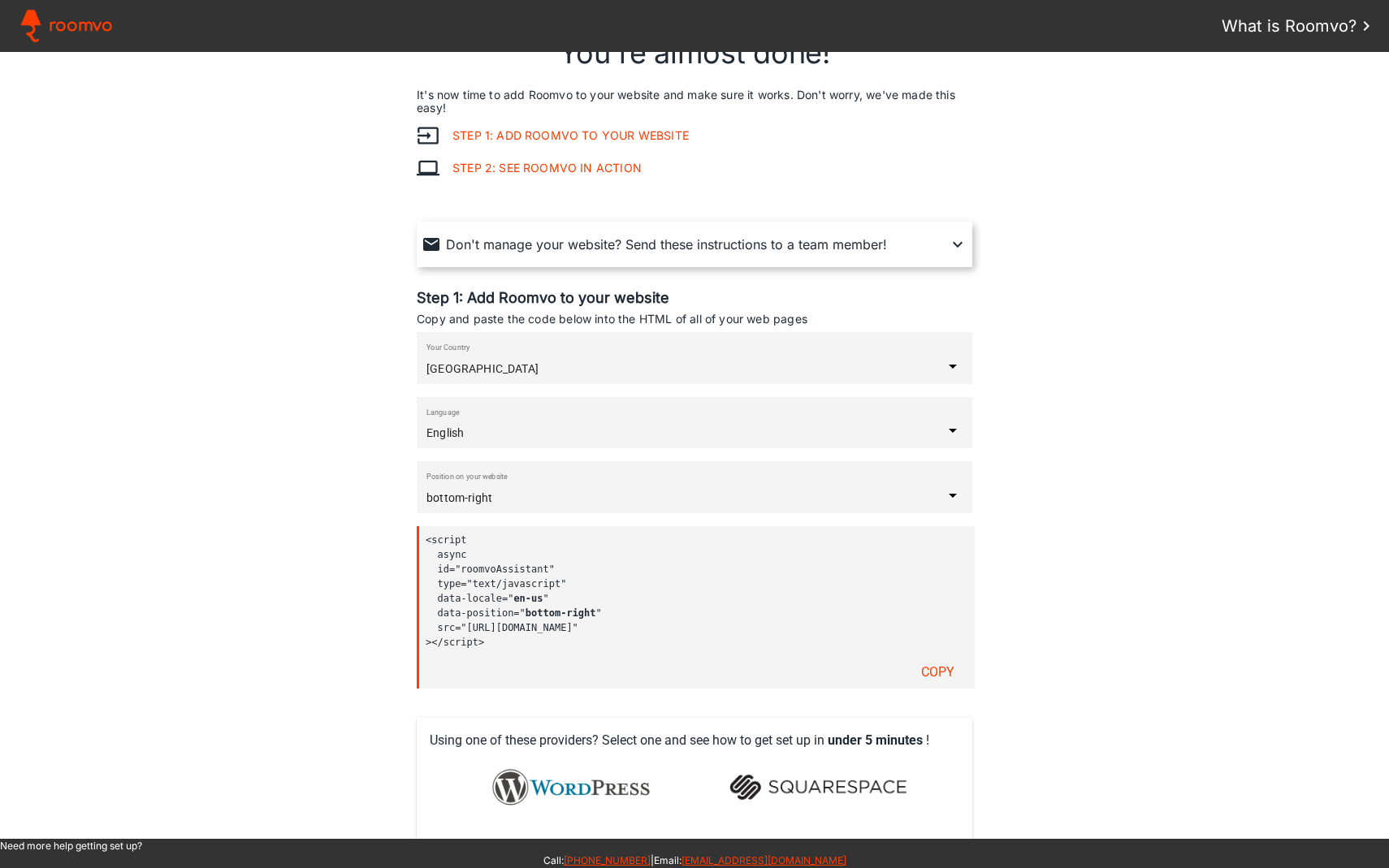
scroll to position [0, 0]
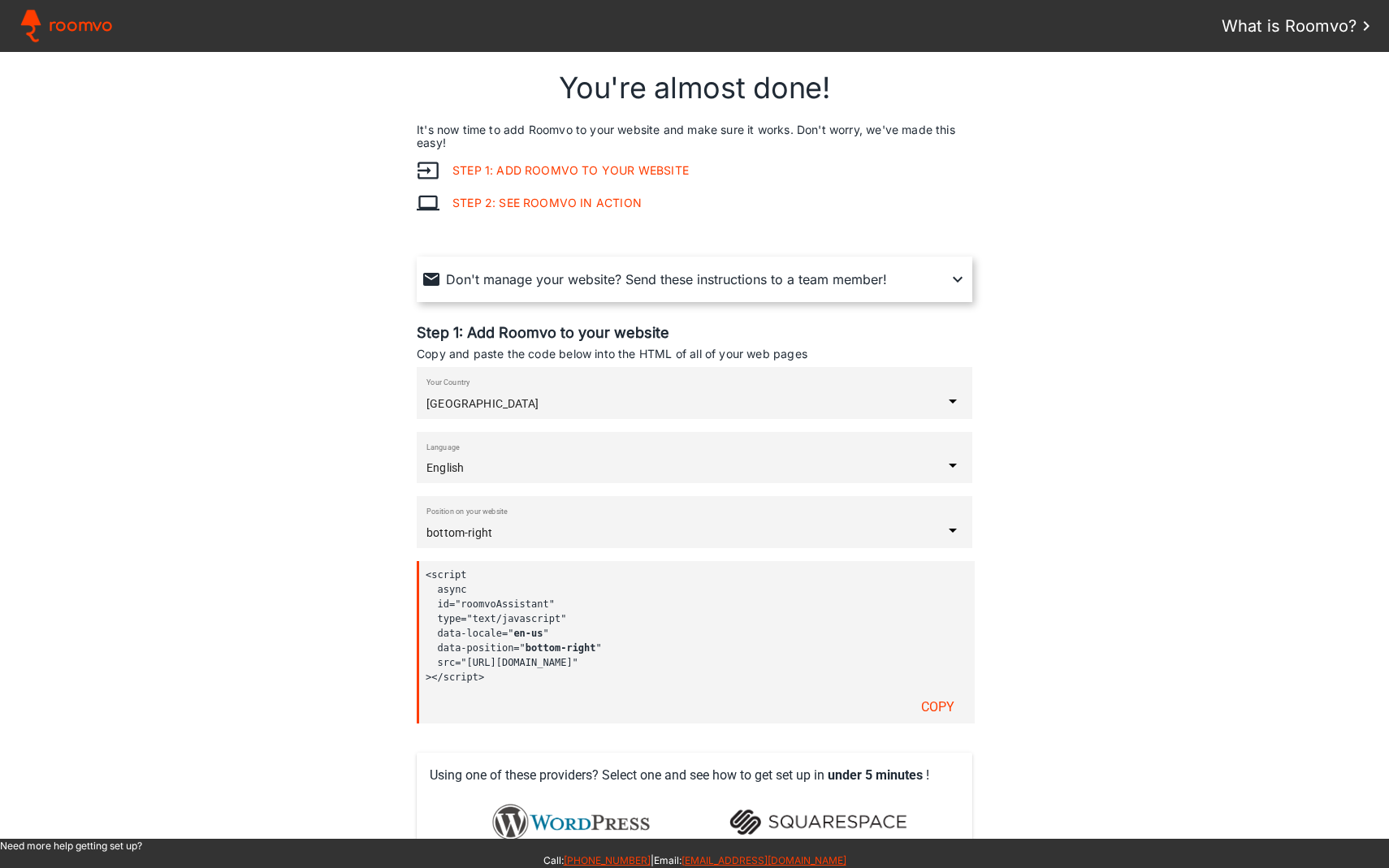
click at [671, 278] on p "Don't manage your website? Send these instructions to a team member!" at bounding box center [666, 279] width 441 height 20
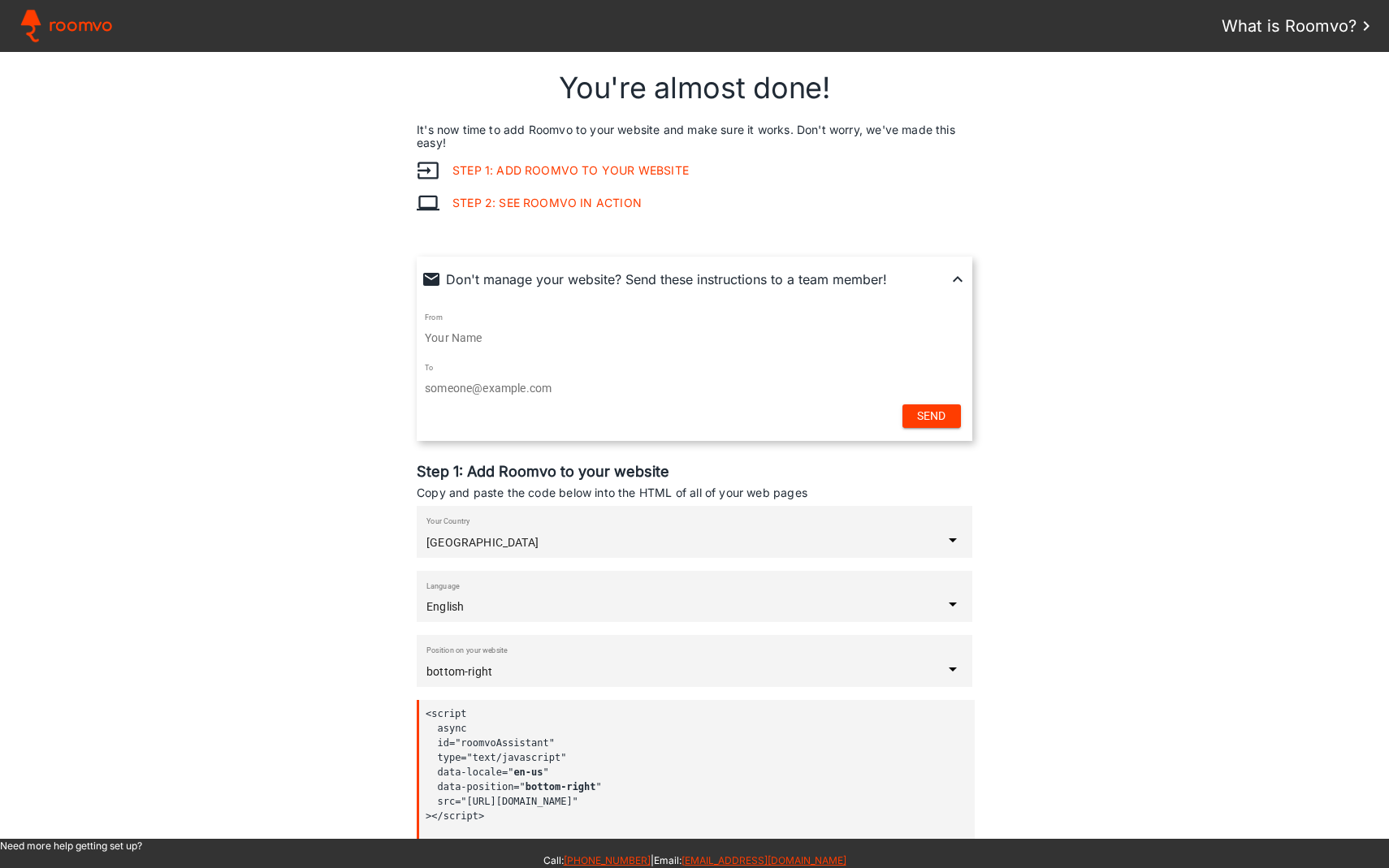
click at [365, 409] on assistant-instructions at bounding box center [694, 445] width 1389 height 787
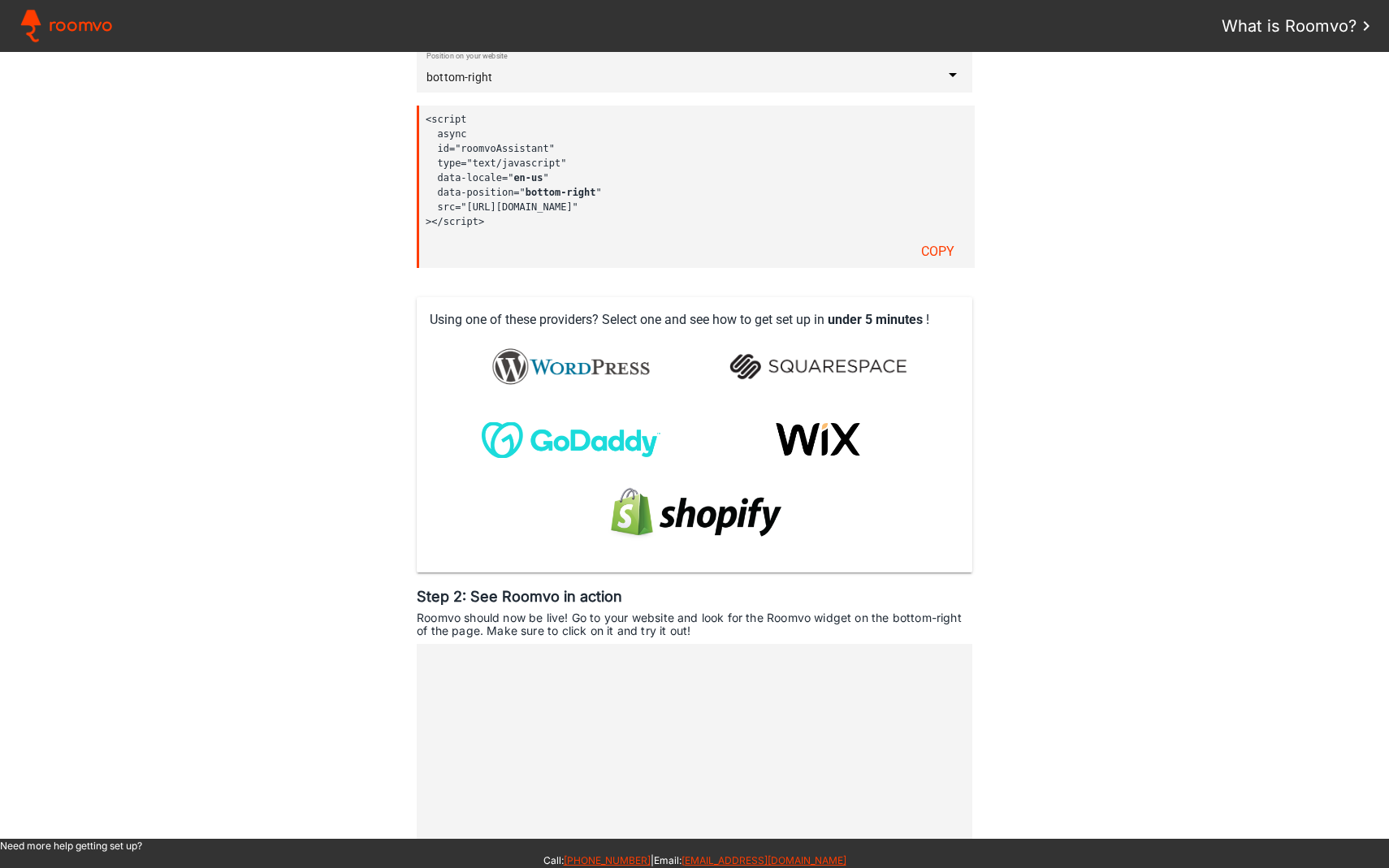
scroll to position [598, 0]
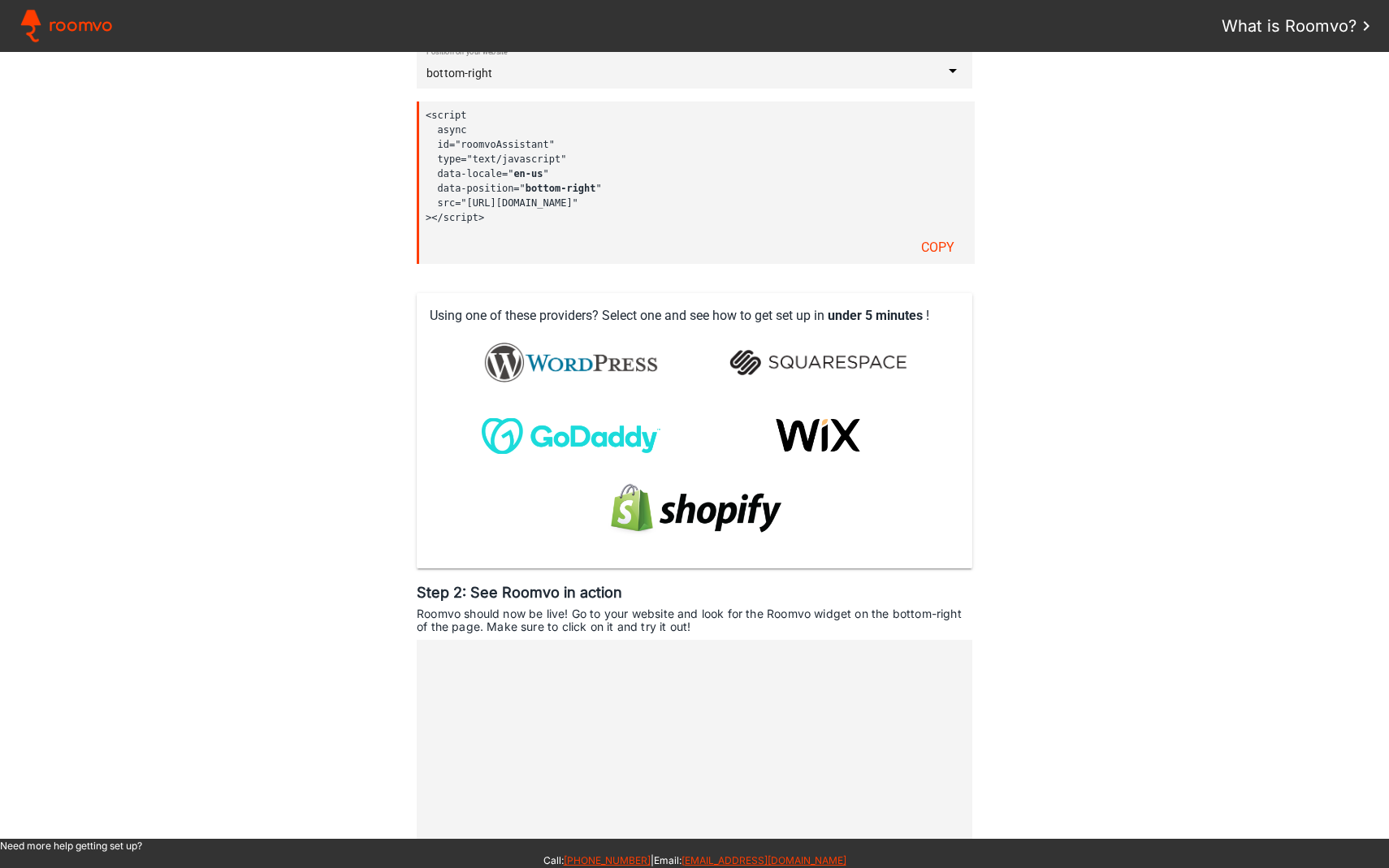
click at [520, 370] on img at bounding box center [571, 362] width 196 height 65
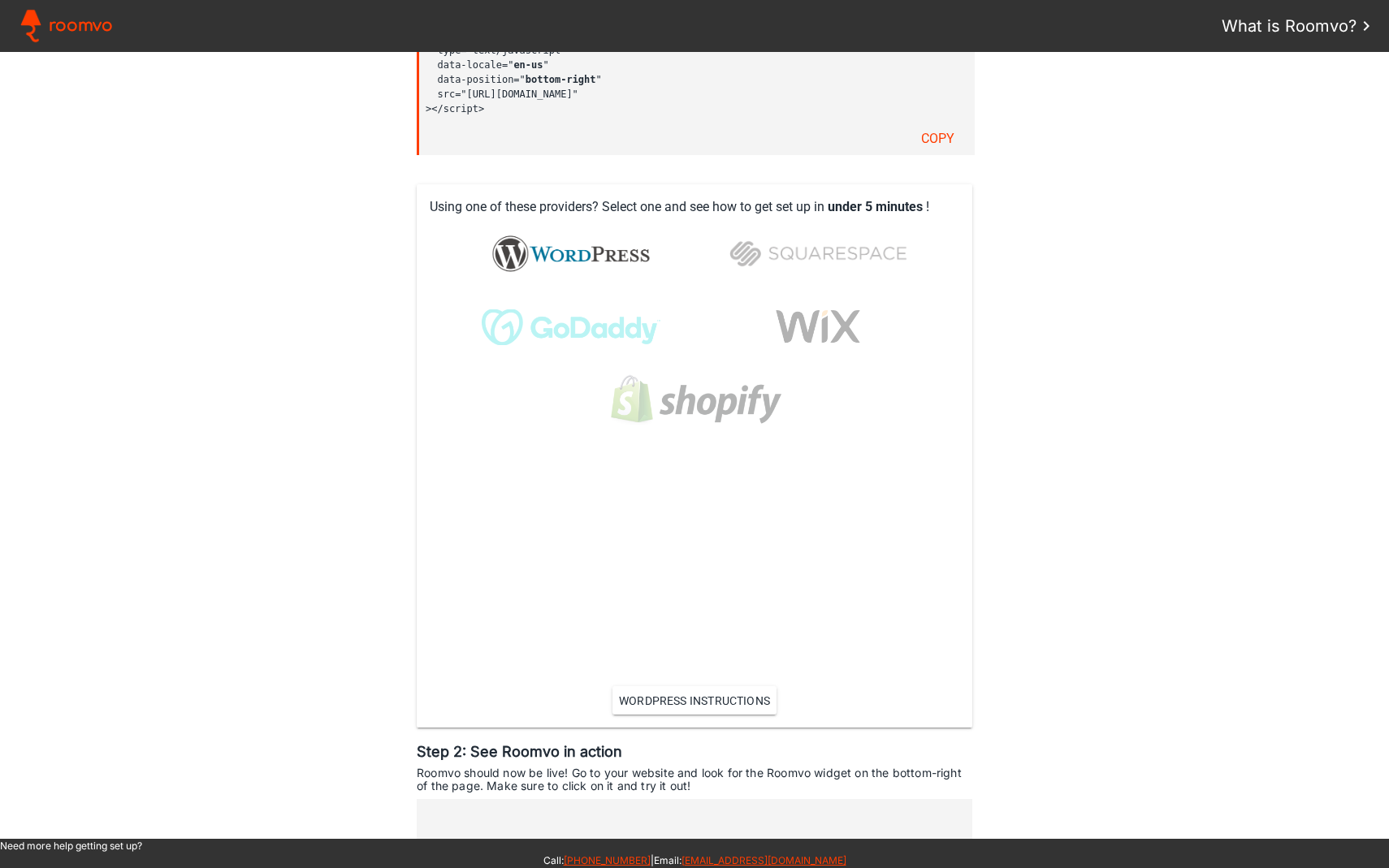
click at [376, 482] on assistant-instructions at bounding box center [694, 445] width 1389 height 787
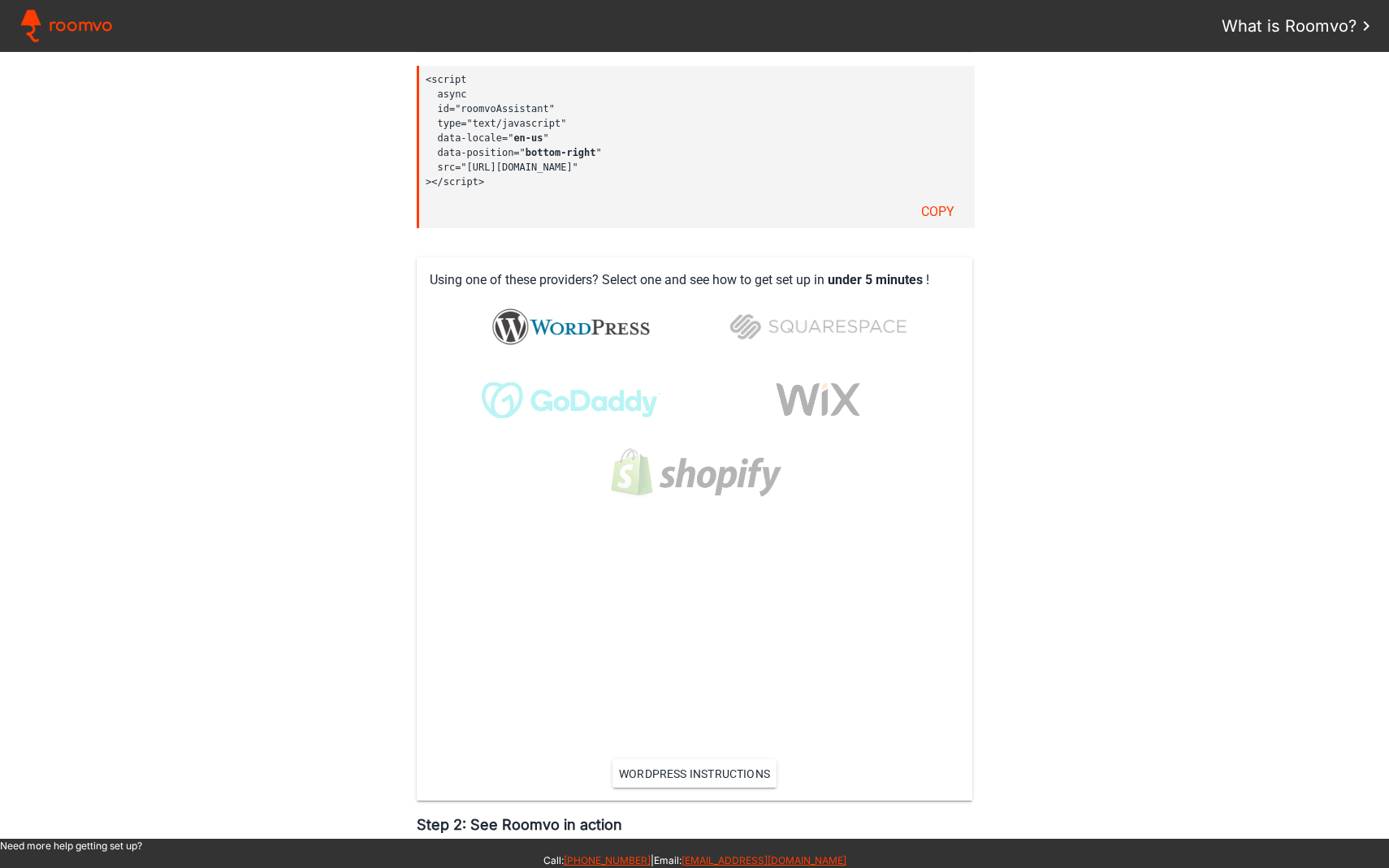
scroll to position [551, 0]
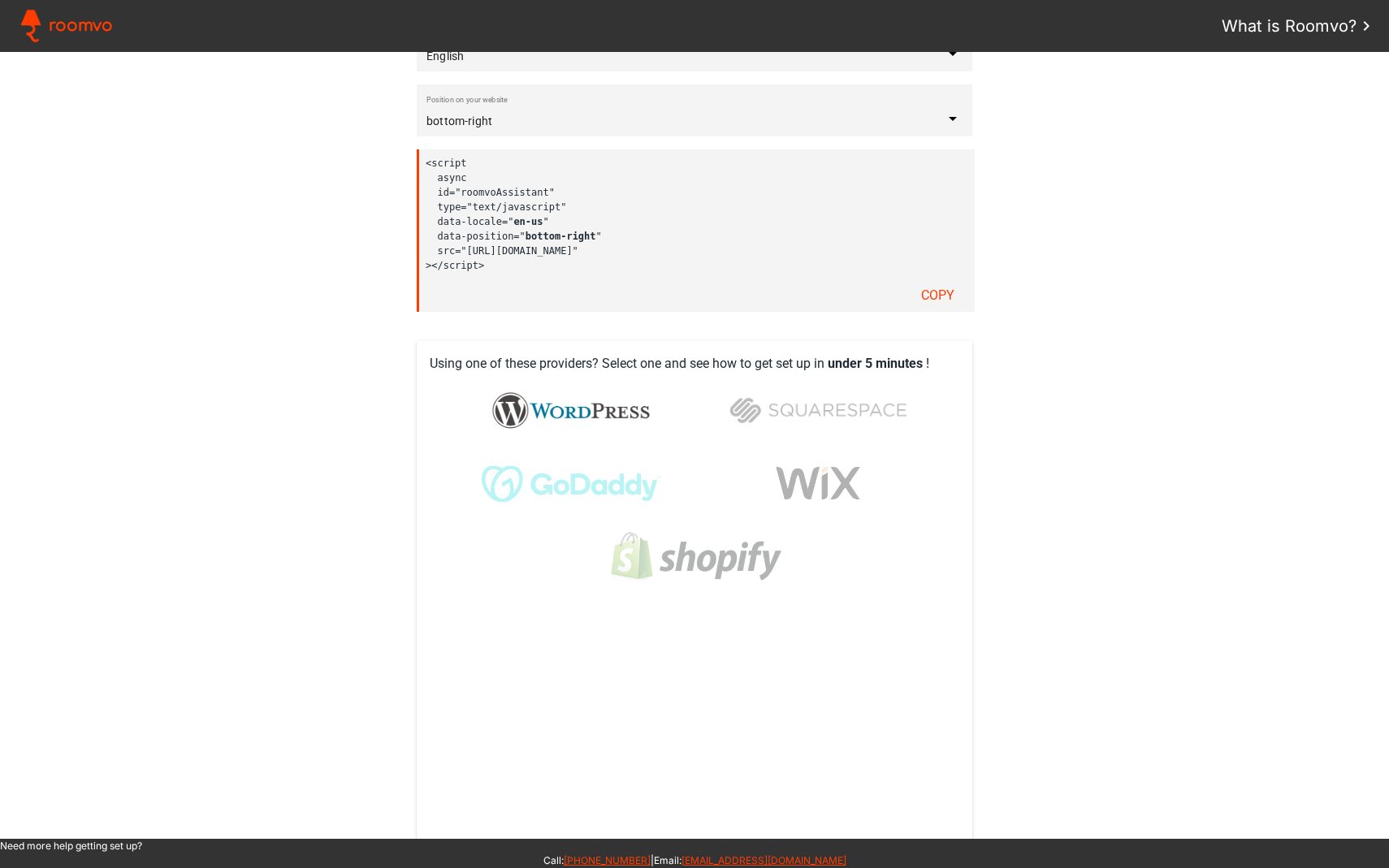
click at [0, 0] on slot "Copy" at bounding box center [0, 0] width 0 height 0
